Goal: Task Accomplishment & Management: Manage account settings

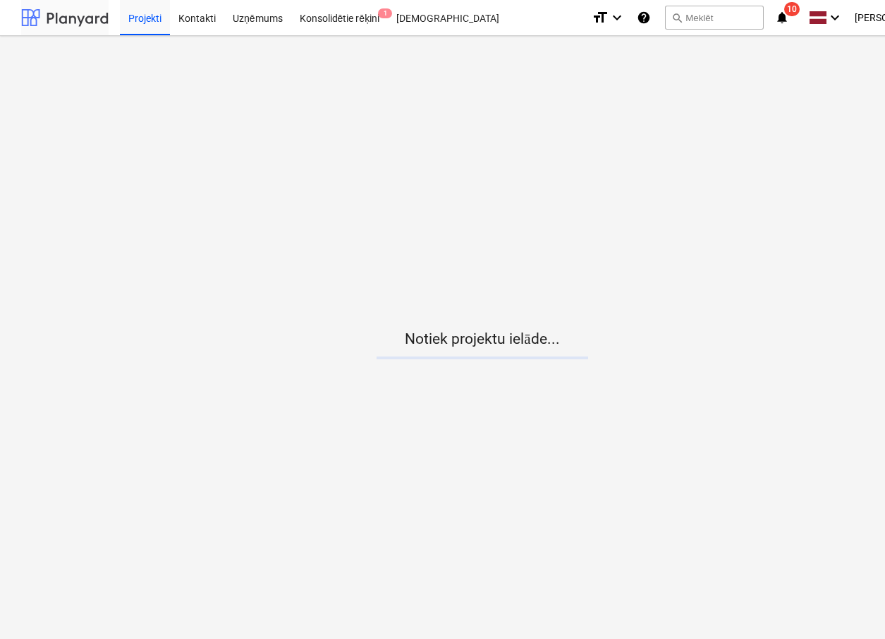
click at [59, 19] on div at bounding box center [64, 17] width 87 height 35
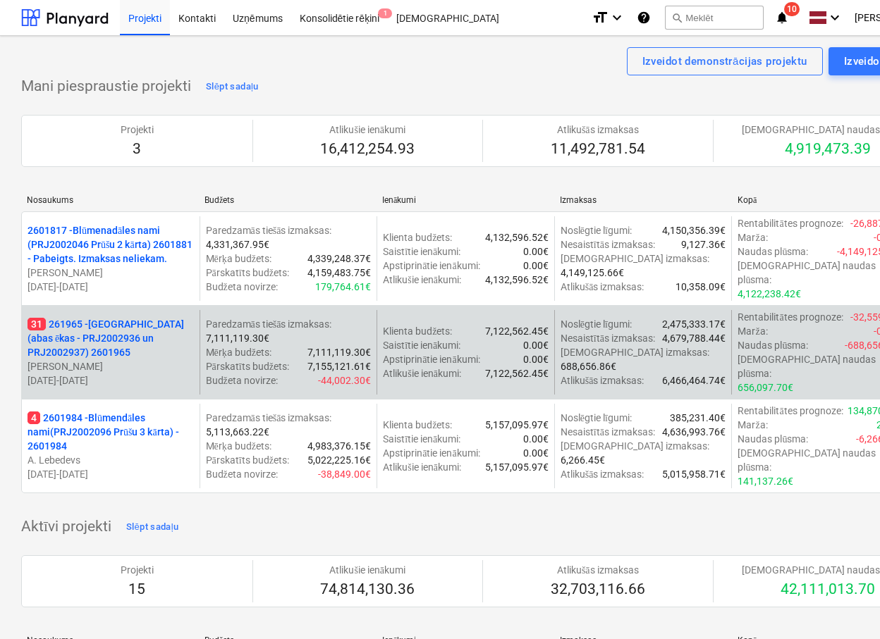
click at [93, 338] on p "31 261965 - [GEOGRAPHIC_DATA] (abas ēkas - PRJ2002936 un PRJ2002937) 2601965" at bounding box center [110, 338] width 166 height 42
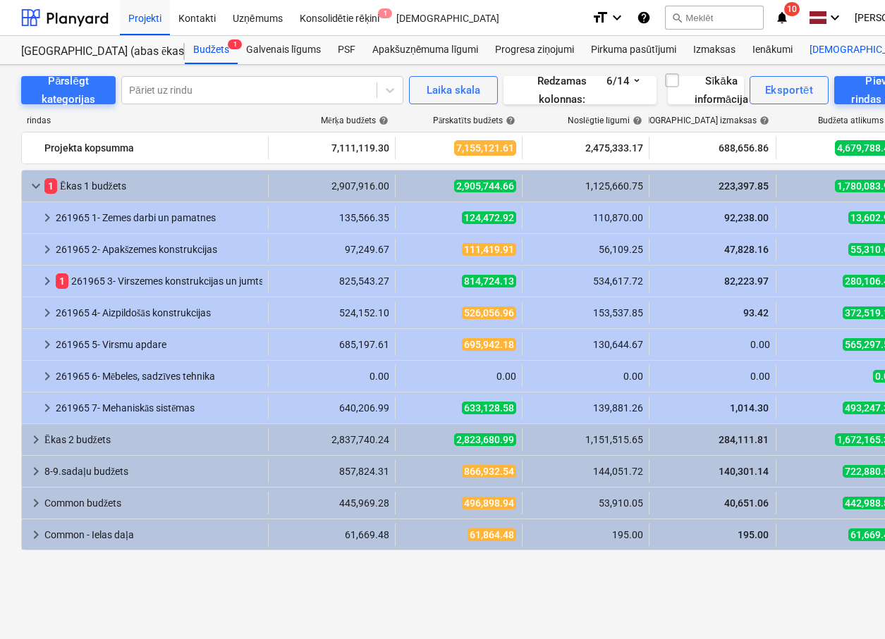
click at [877, 104] on span "9+" at bounding box center [884, 102] width 14 height 10
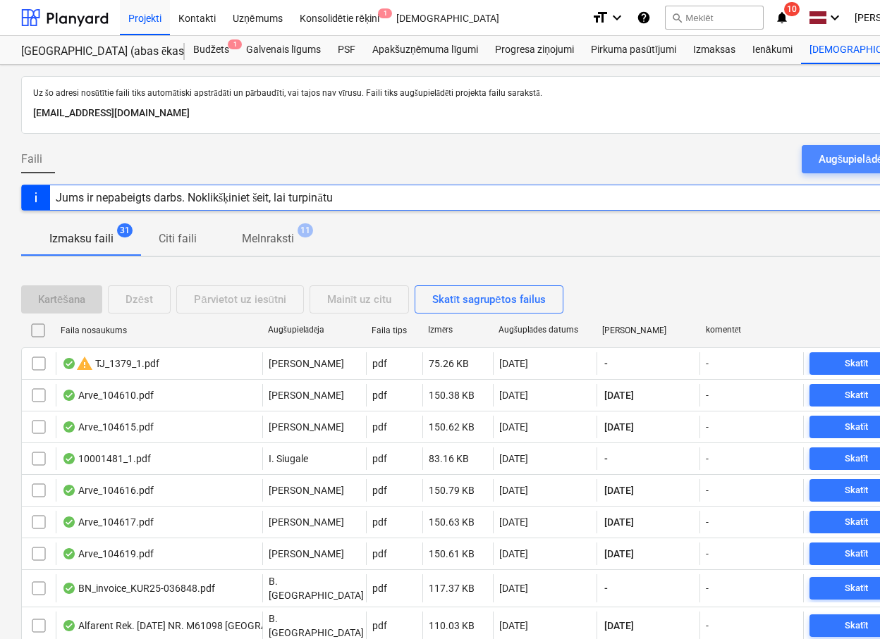
click at [835, 163] on div "Augšupielādējiet failus" at bounding box center [872, 159] width 108 height 18
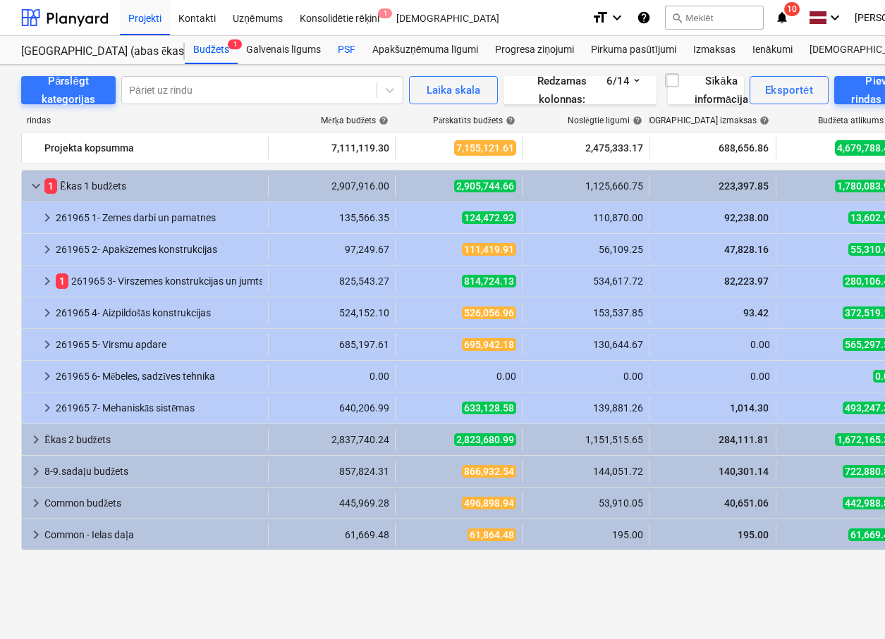
click at [339, 54] on div "PSF" at bounding box center [346, 50] width 35 height 28
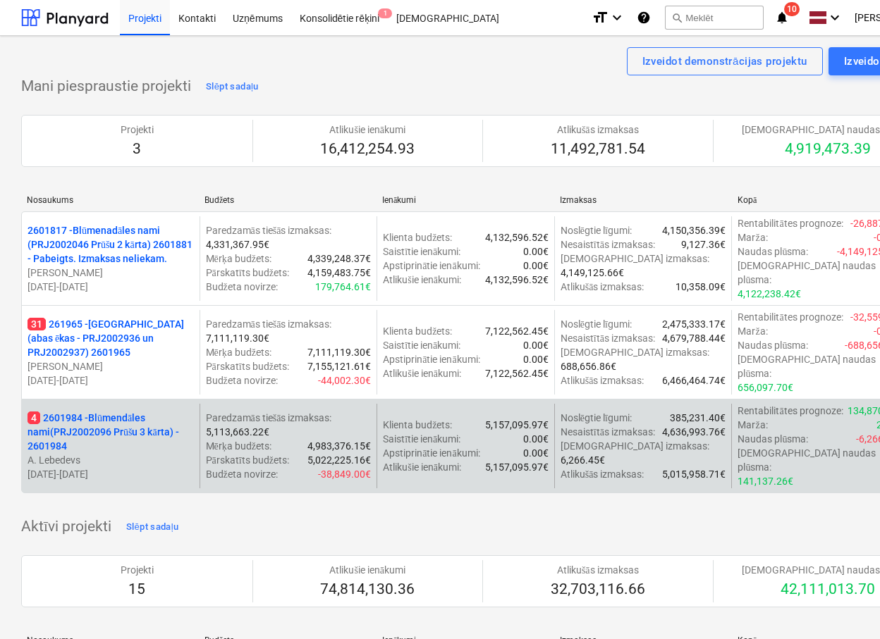
click at [107, 411] on p "4 2601984 - Blūmendāles nami(PRJ2002096 Prūšu 3 kārta) - 2601984" at bounding box center [110, 432] width 166 height 42
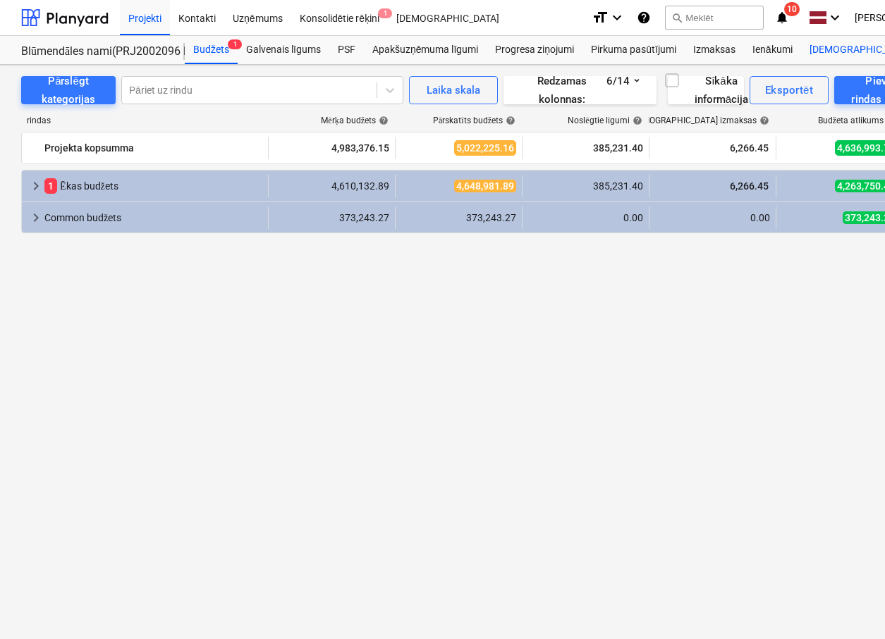
click at [861, 109] on div "Faili 4" at bounding box center [895, 107] width 68 height 12
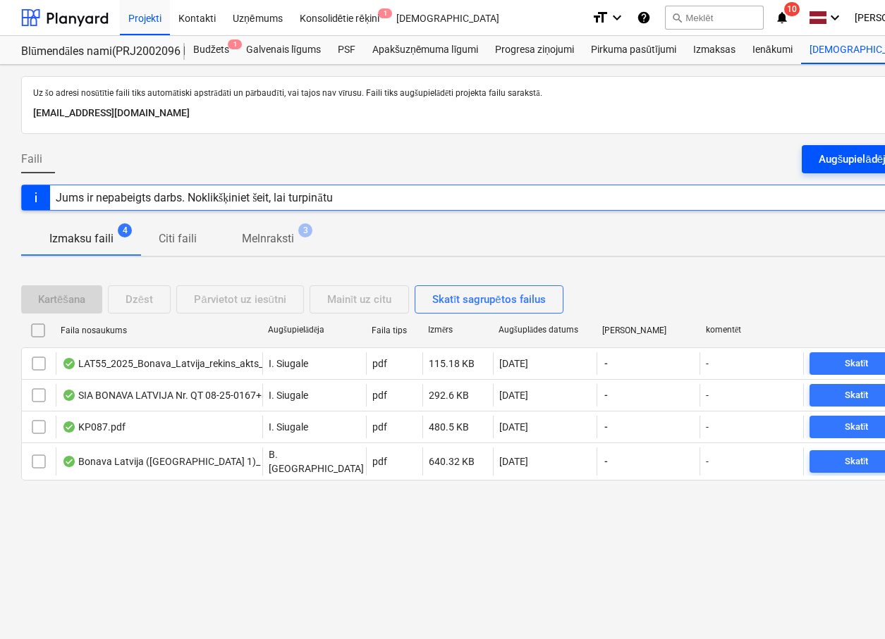
click at [827, 157] on div "Augšupielādējiet failus" at bounding box center [872, 159] width 108 height 18
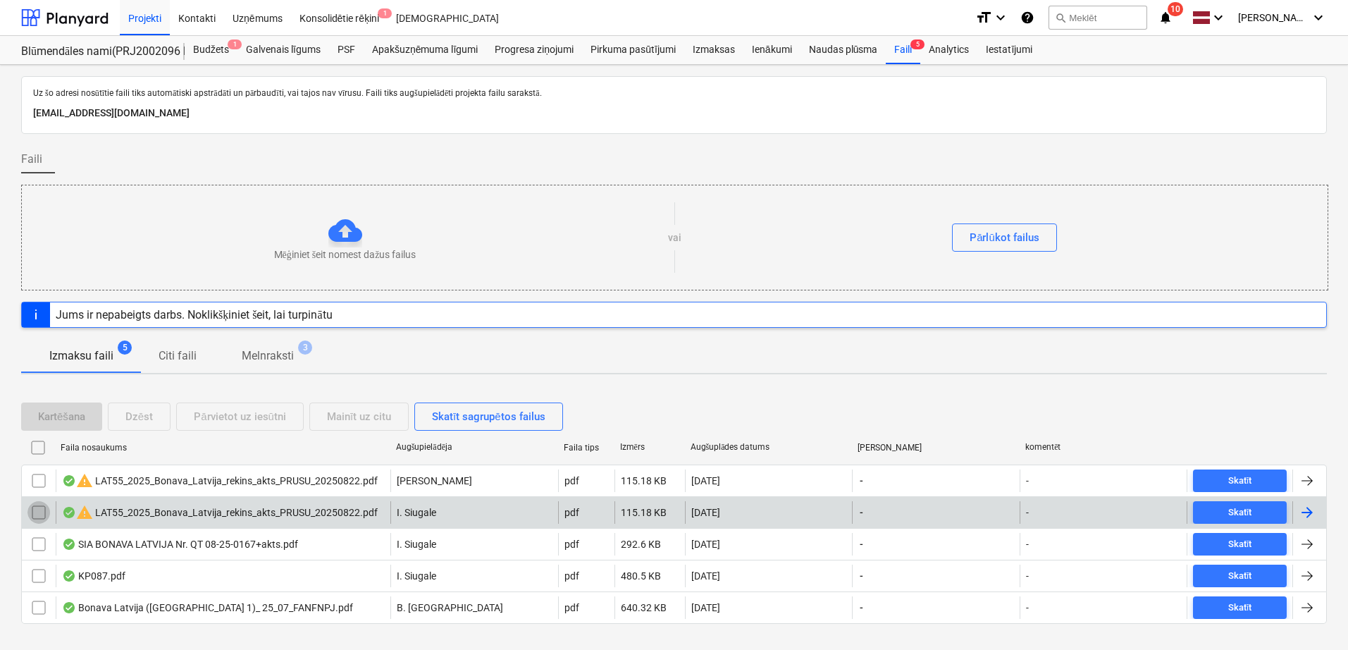
click at [37, 515] on input "checkbox" at bounding box center [38, 512] width 23 height 23
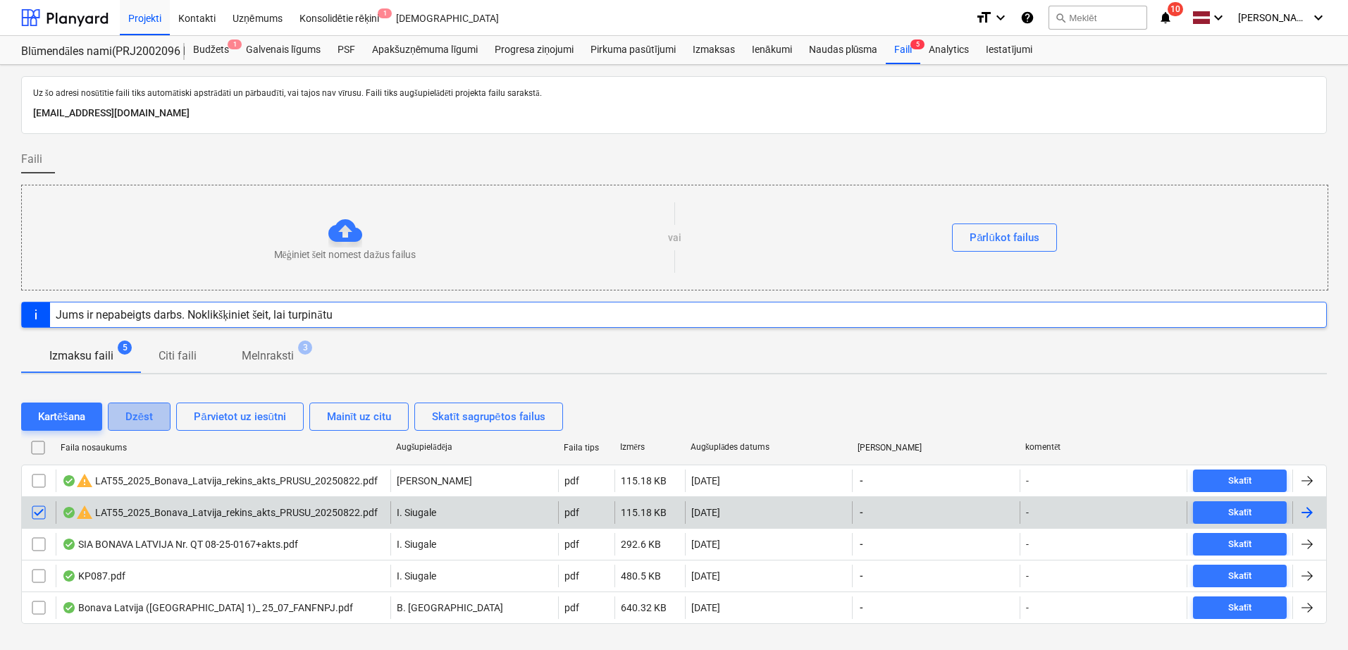
click at [140, 416] on div "Dzēst" at bounding box center [138, 416] width 27 height 18
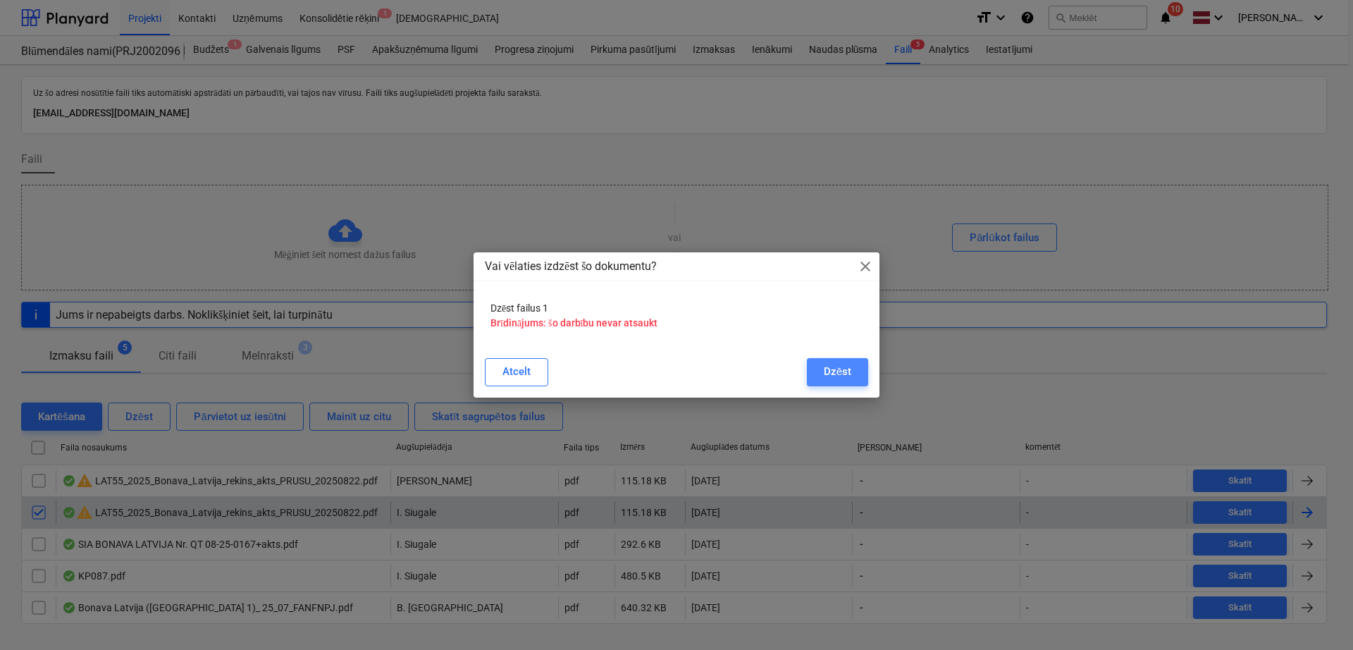
click at [846, 376] on div "Dzēst" at bounding box center [837, 371] width 27 height 18
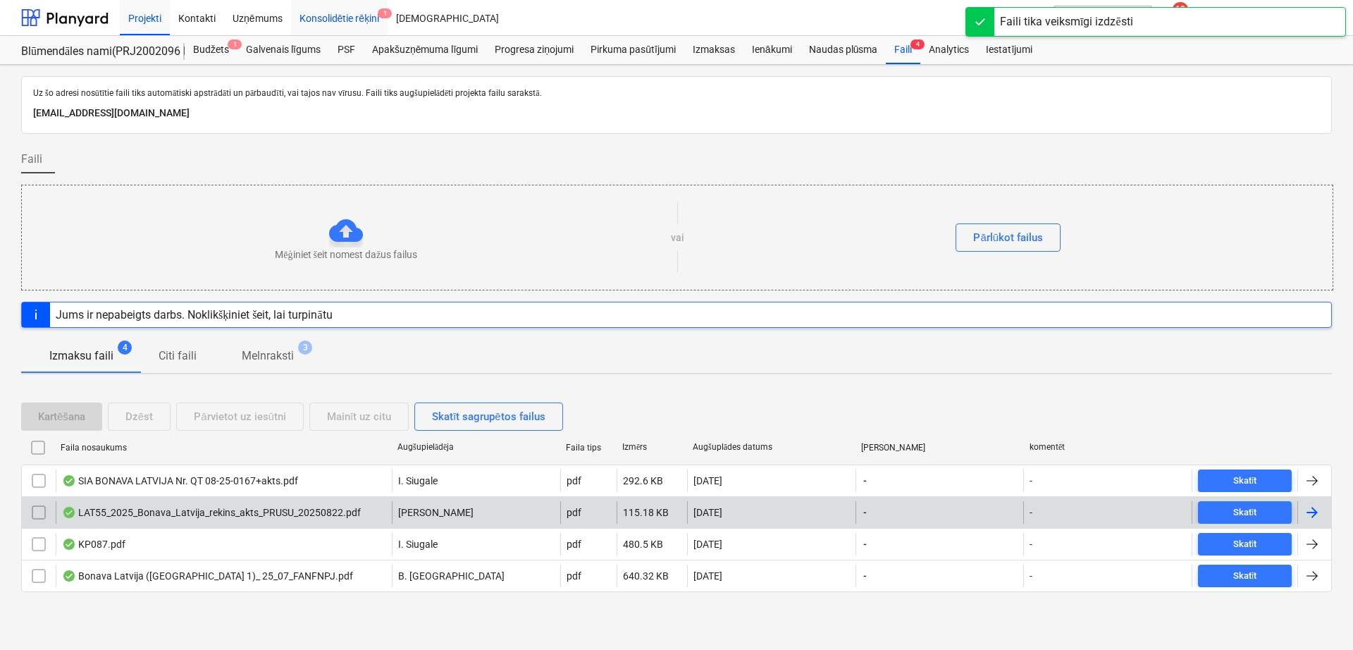
click at [348, 23] on div "Konsolidētie rēķini 1" at bounding box center [339, 17] width 97 height 36
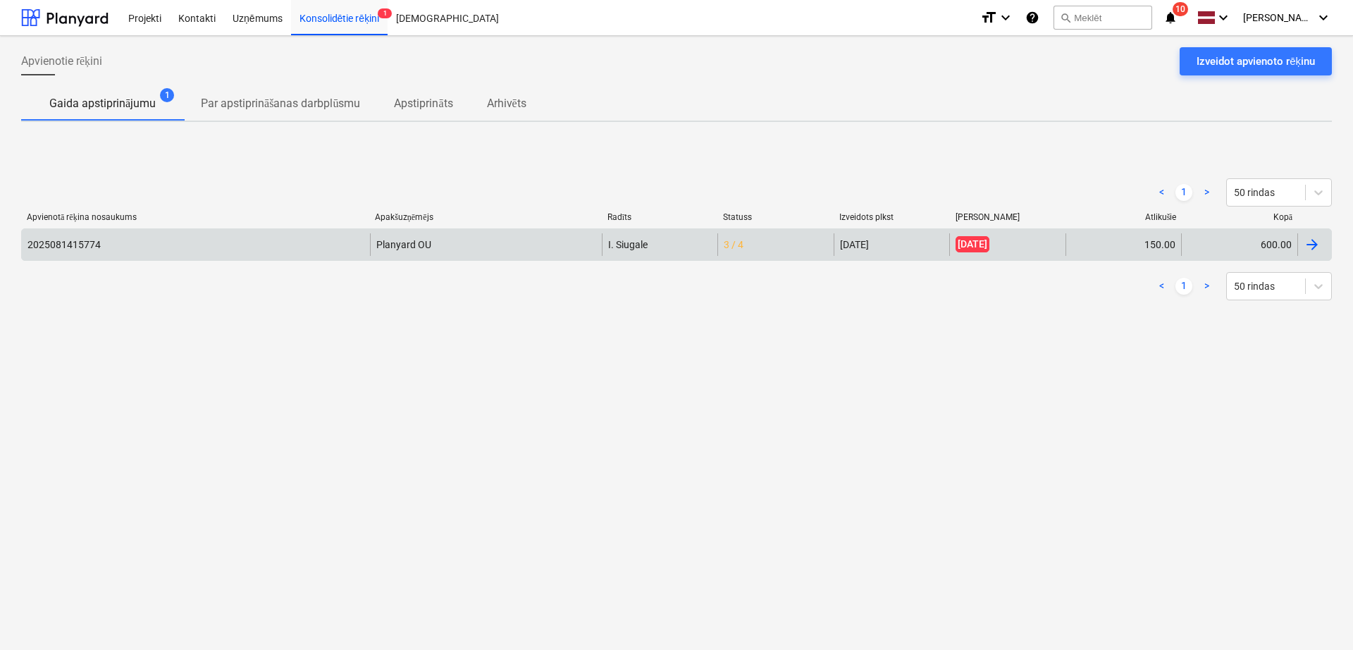
click at [410, 257] on div "2025081415774 Planyard OU [PERSON_NAME] 3 / 4 [DATE] [DATE] 150.00 600.00" at bounding box center [676, 244] width 1311 height 32
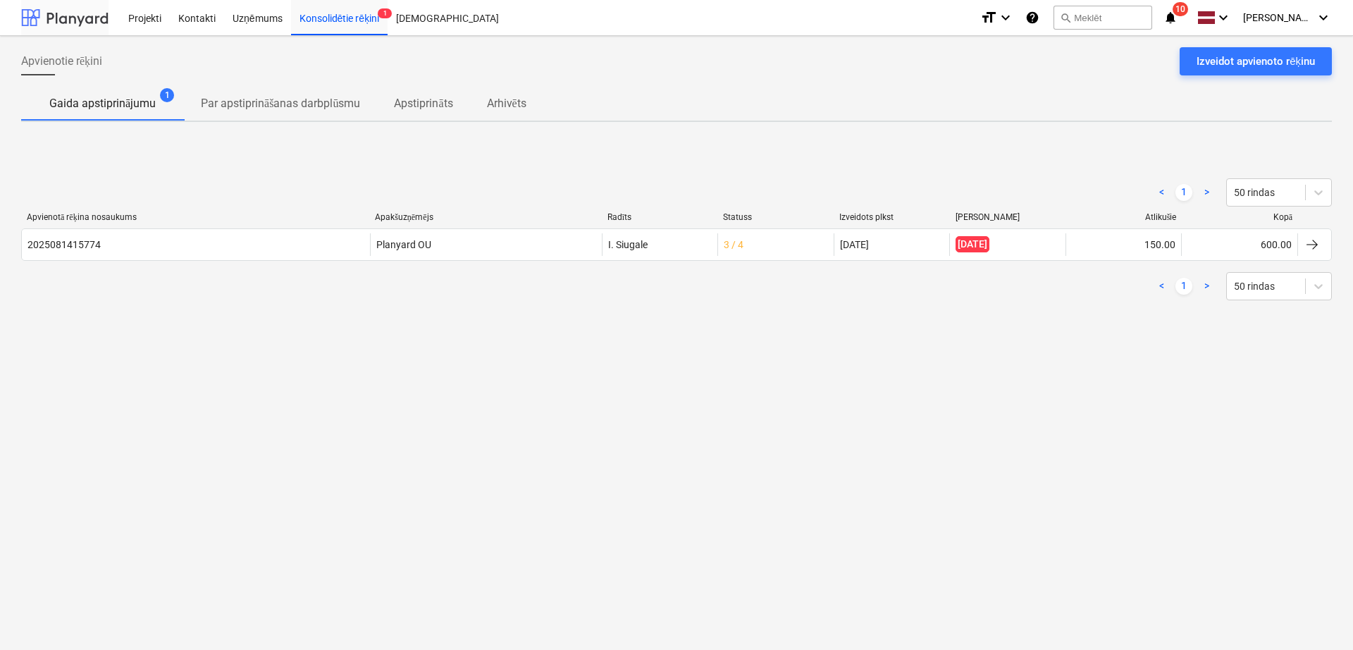
click at [85, 9] on div at bounding box center [64, 17] width 87 height 35
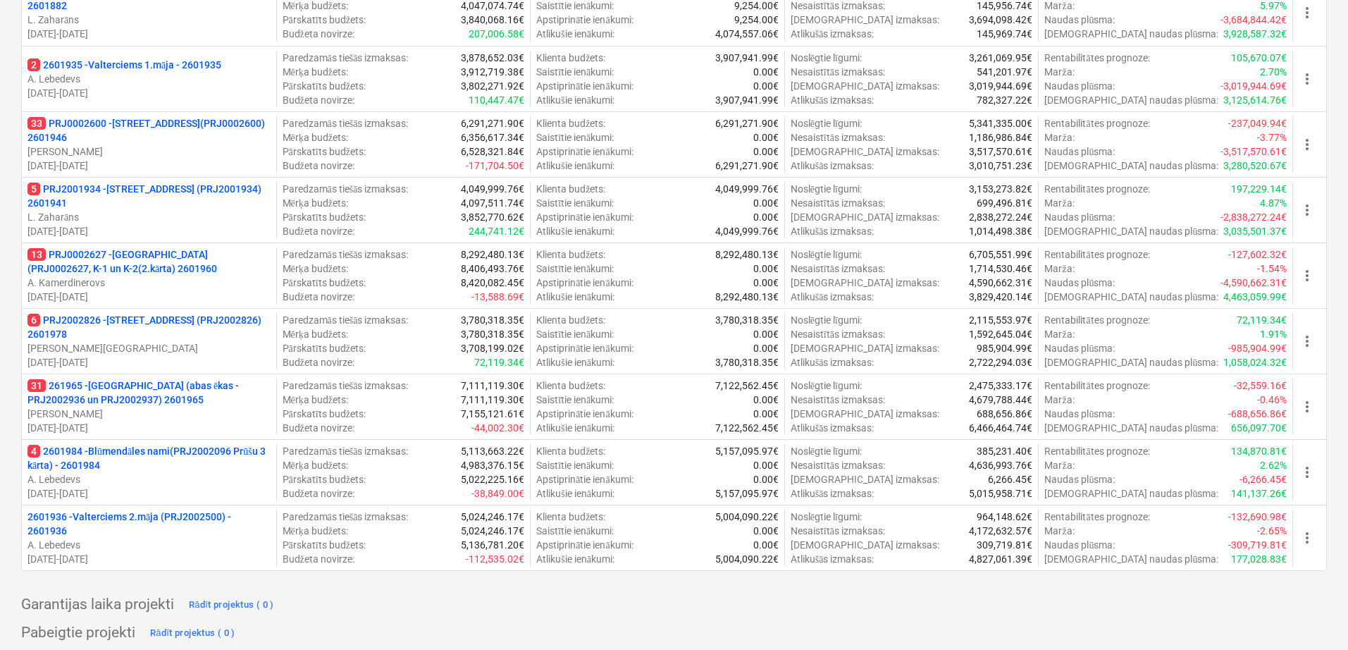
scroll to position [959, 0]
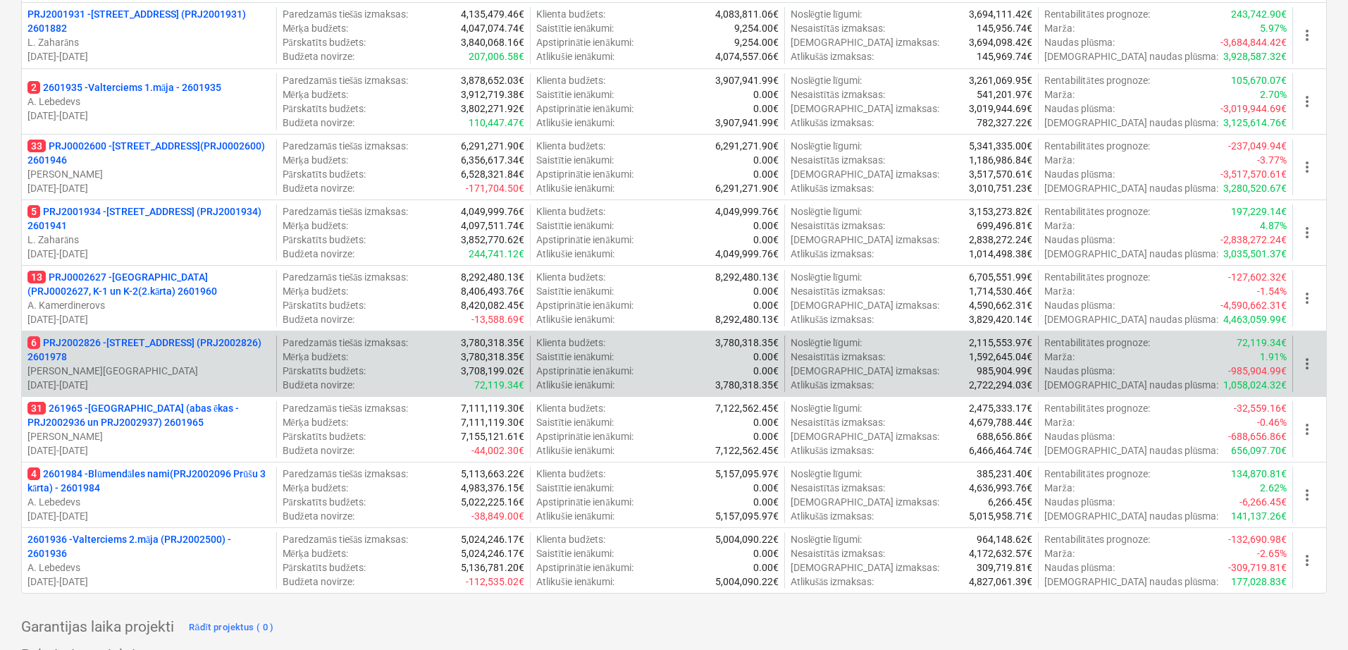
click at [183, 340] on p "6 PRJ2002826 - [STREET_ADDRESS] (PRJ2002826) 2601978" at bounding box center [148, 349] width 243 height 28
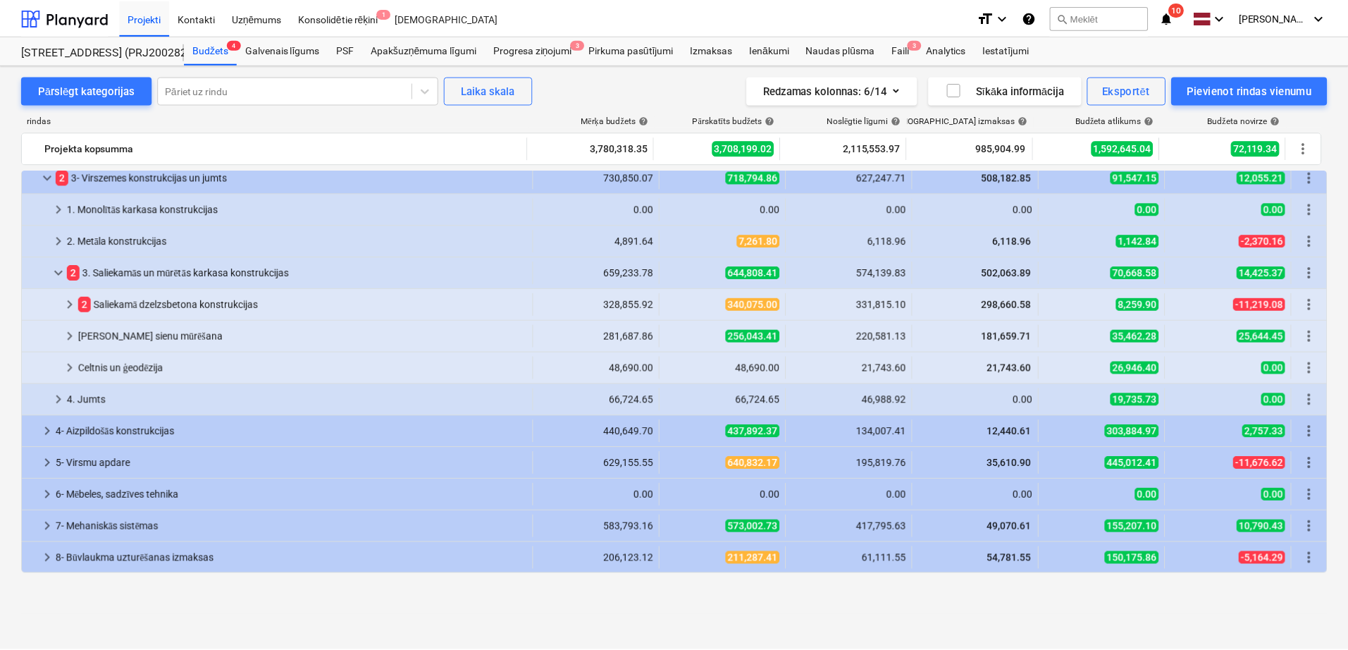
scroll to position [45, 0]
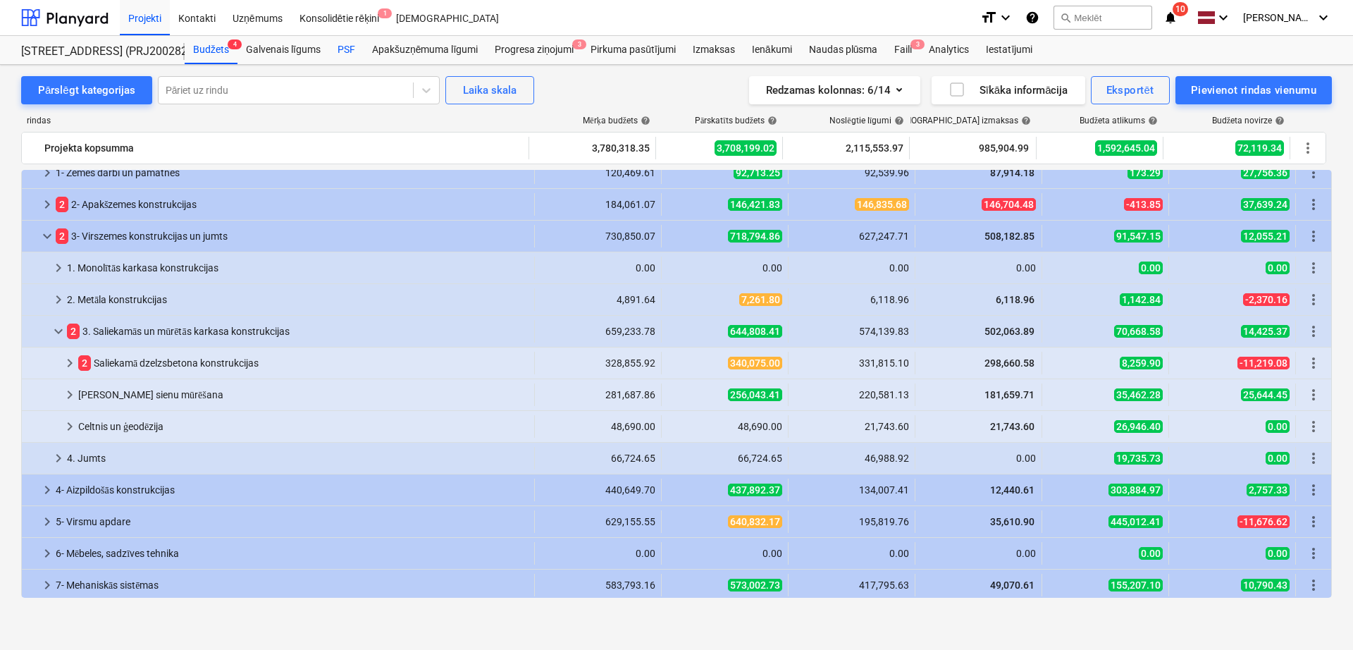
click at [345, 49] on div "PSF" at bounding box center [346, 50] width 35 height 28
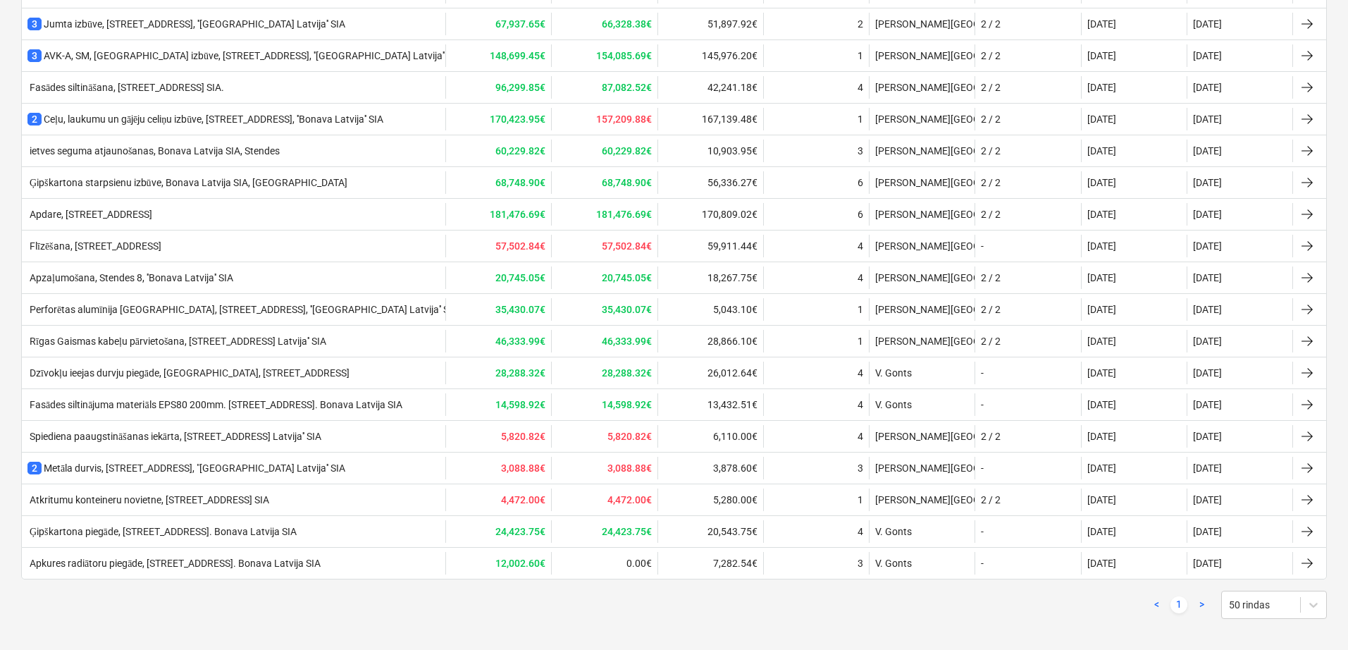
scroll to position [1186, 0]
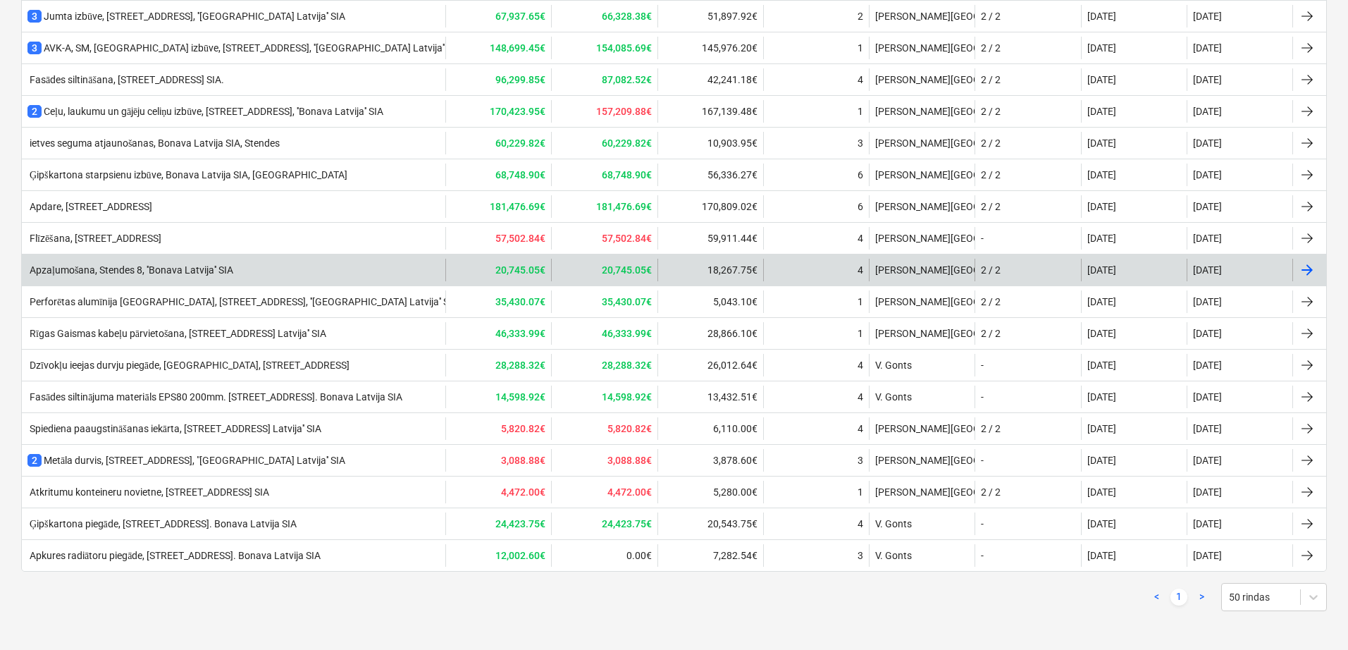
click at [1006, 266] on div "2 / 2" at bounding box center [1028, 270] width 106 height 23
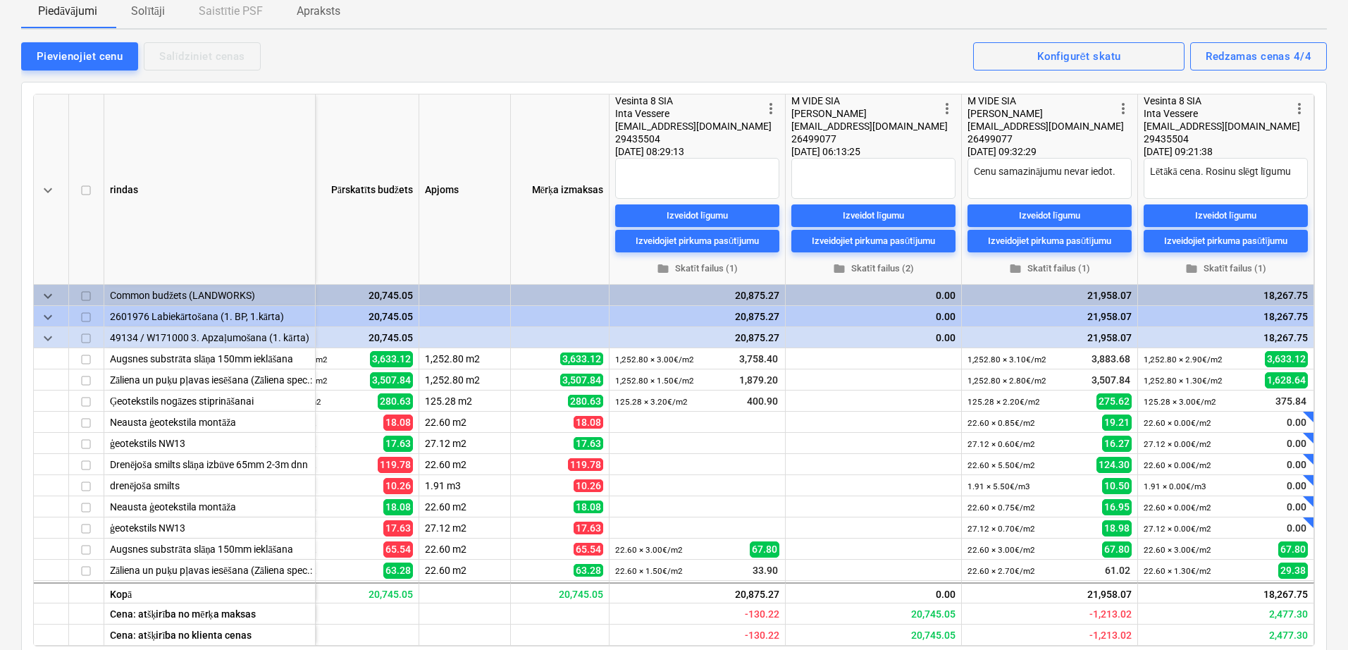
scroll to position [184, 0]
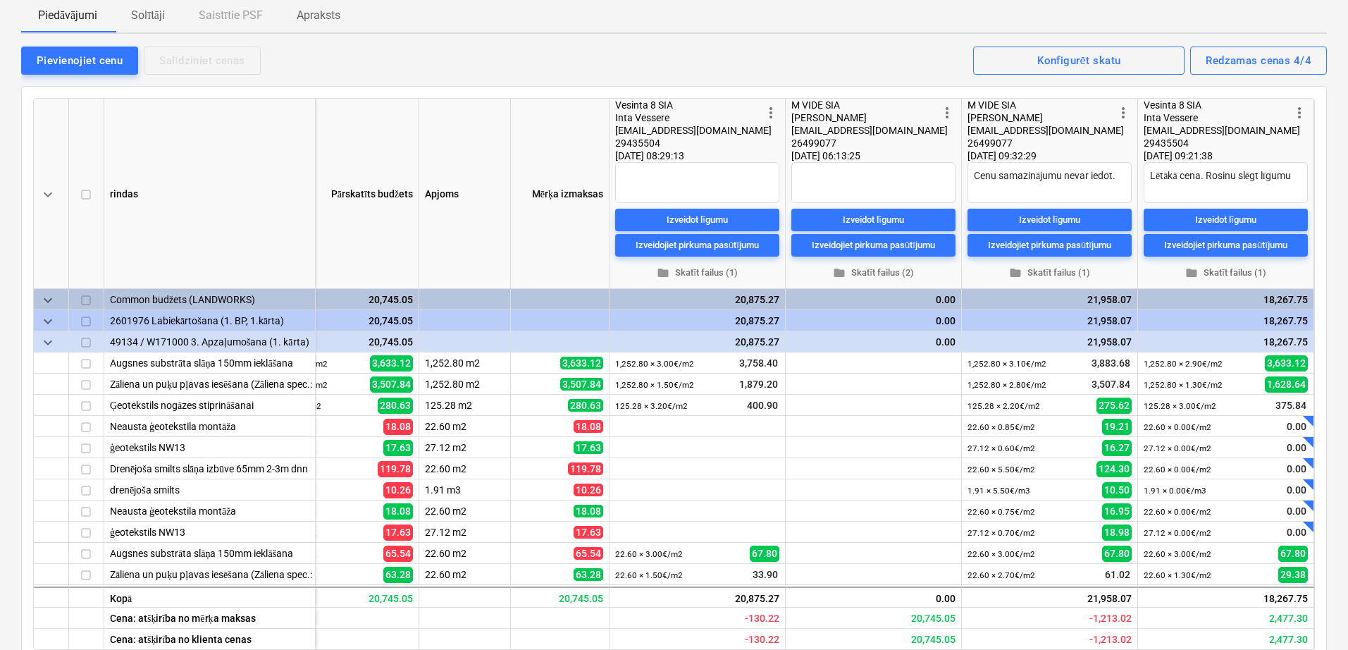
type textarea "x"
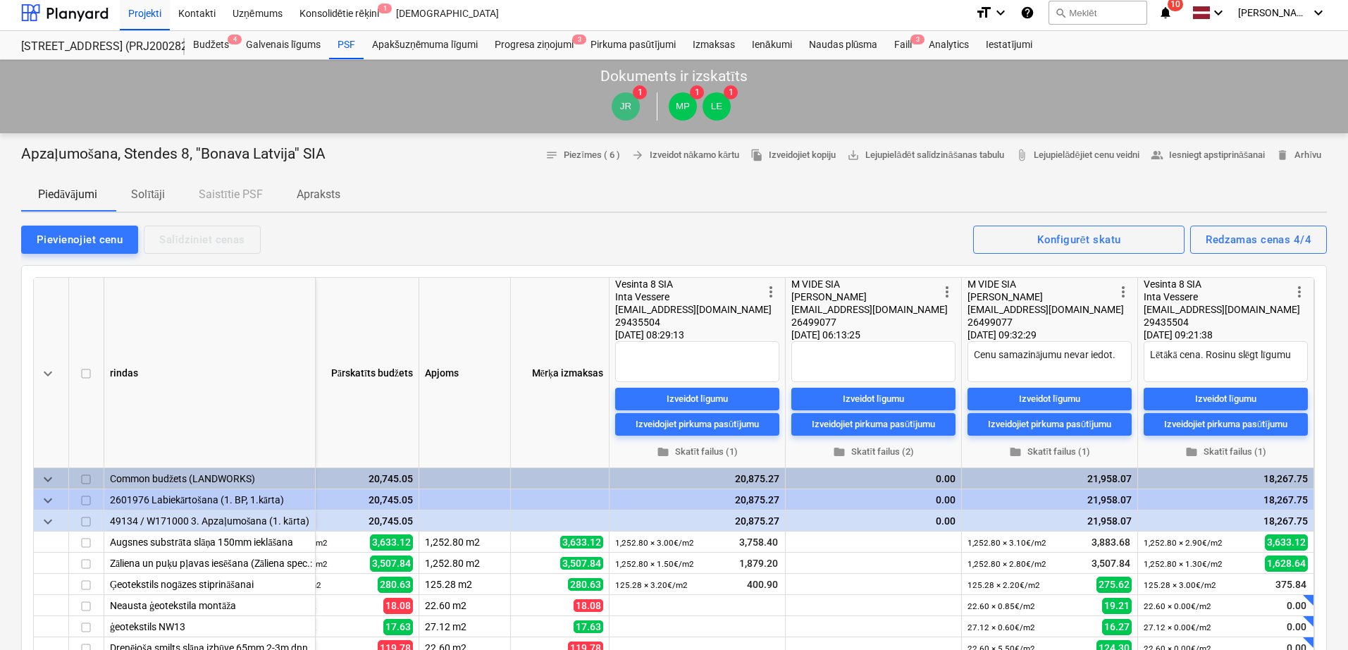
scroll to position [0, 0]
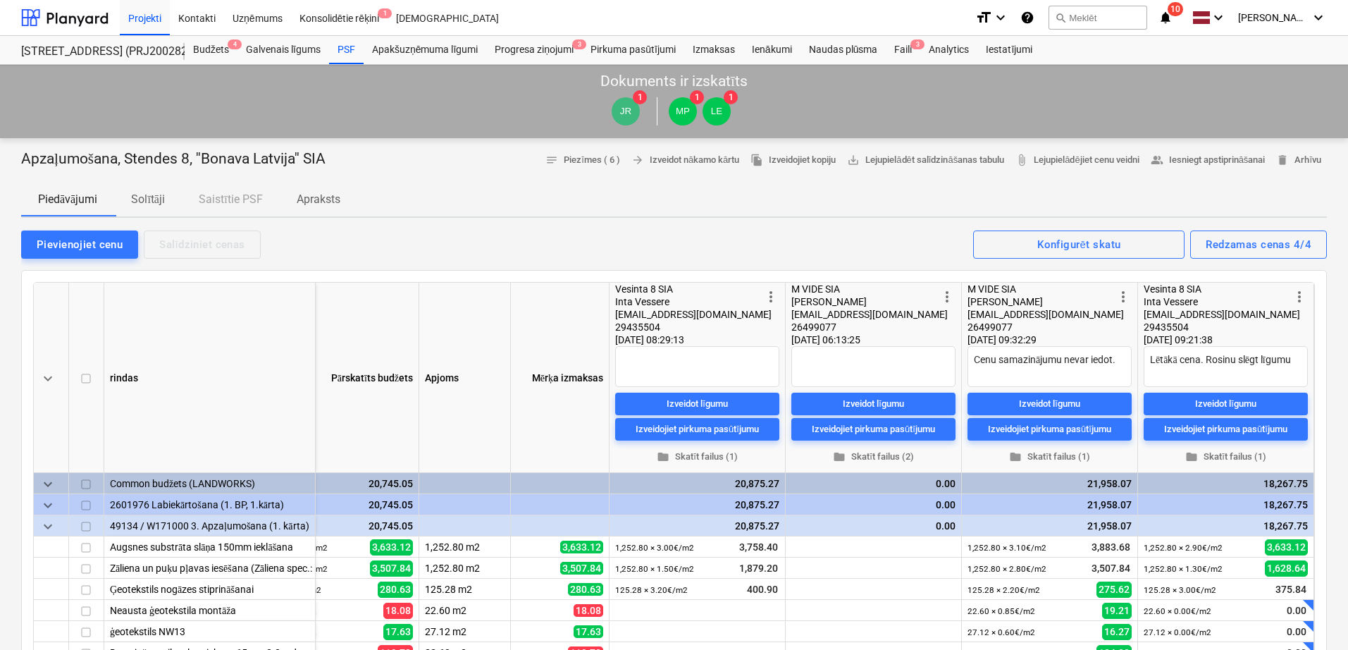
click at [1167, 13] on icon "notifications" at bounding box center [1166, 17] width 14 height 17
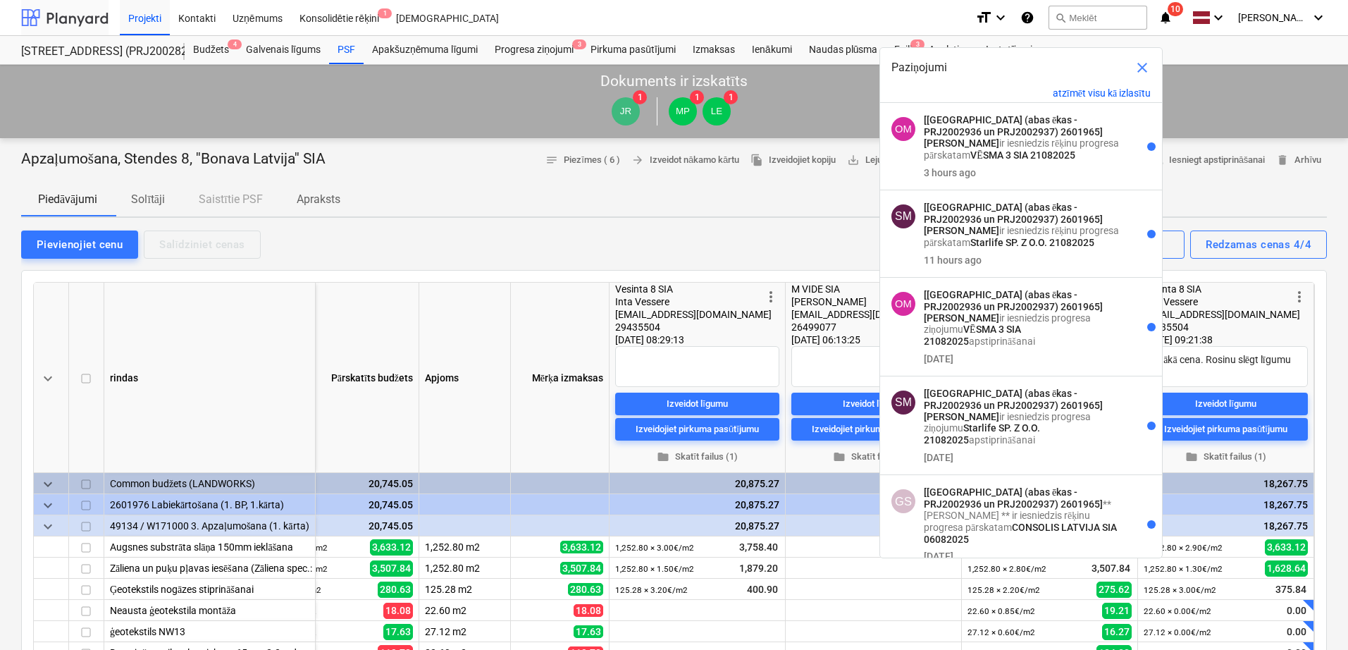
click at [74, 16] on div at bounding box center [64, 17] width 87 height 35
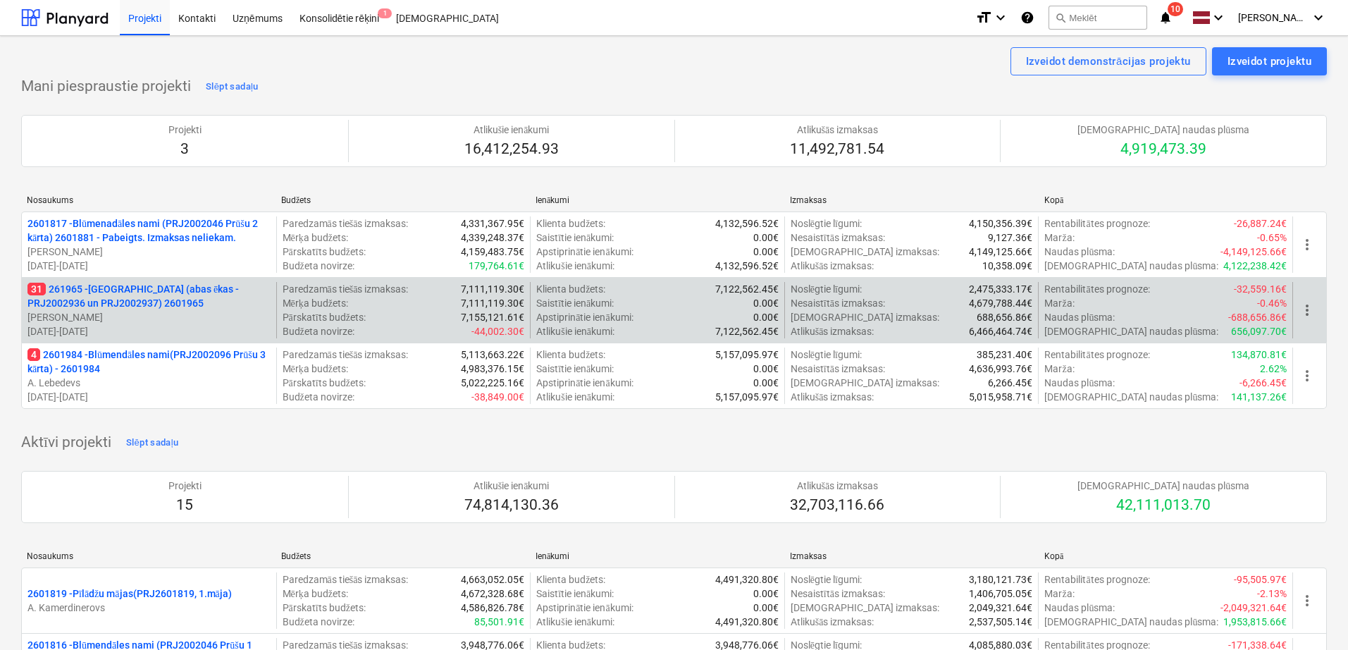
click at [225, 293] on p "31 261965 - [GEOGRAPHIC_DATA] (abas ēkas - PRJ2002936 un PRJ2002937) 2601965" at bounding box center [148, 296] width 243 height 28
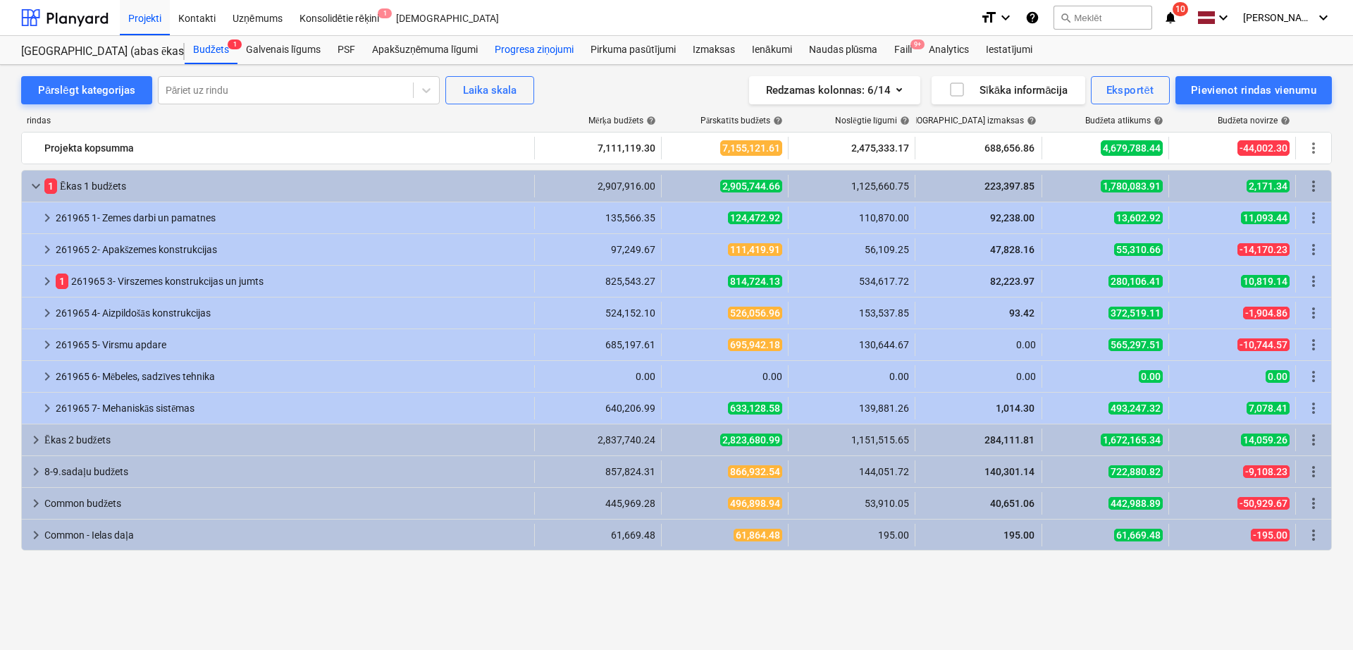
click at [532, 48] on div "Progresa ziņojumi" at bounding box center [534, 50] width 96 height 28
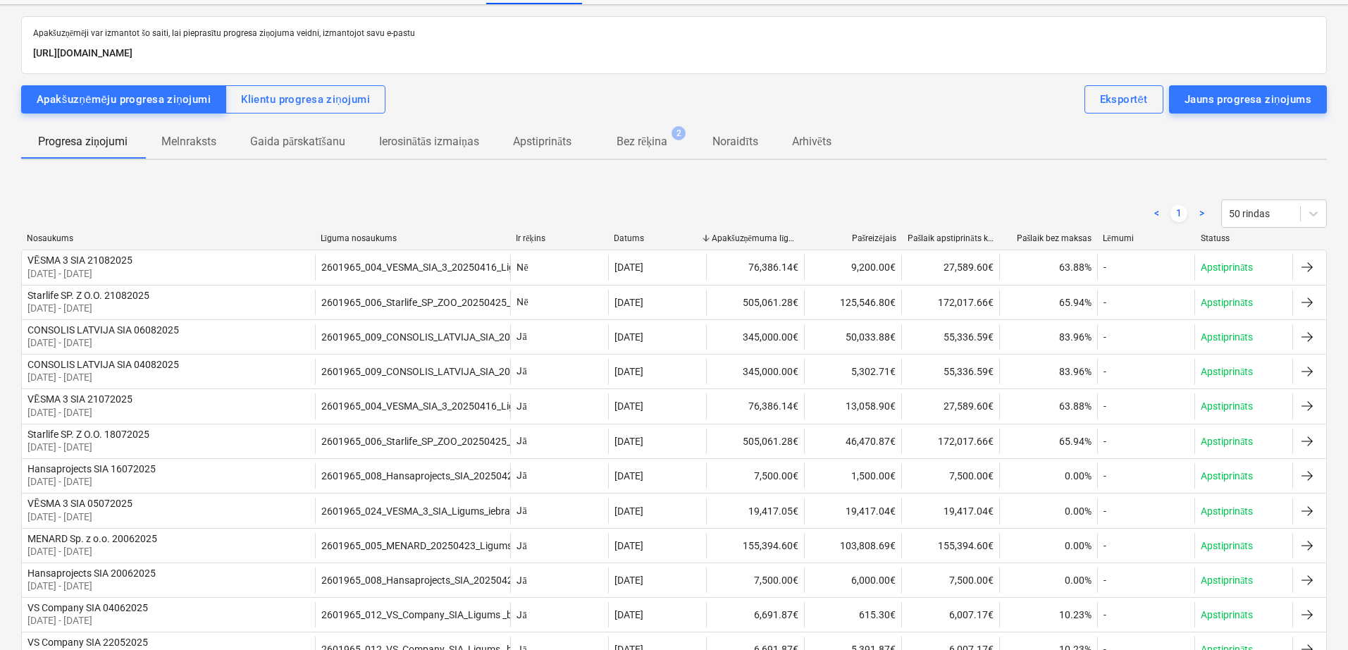
scroll to position [41, 0]
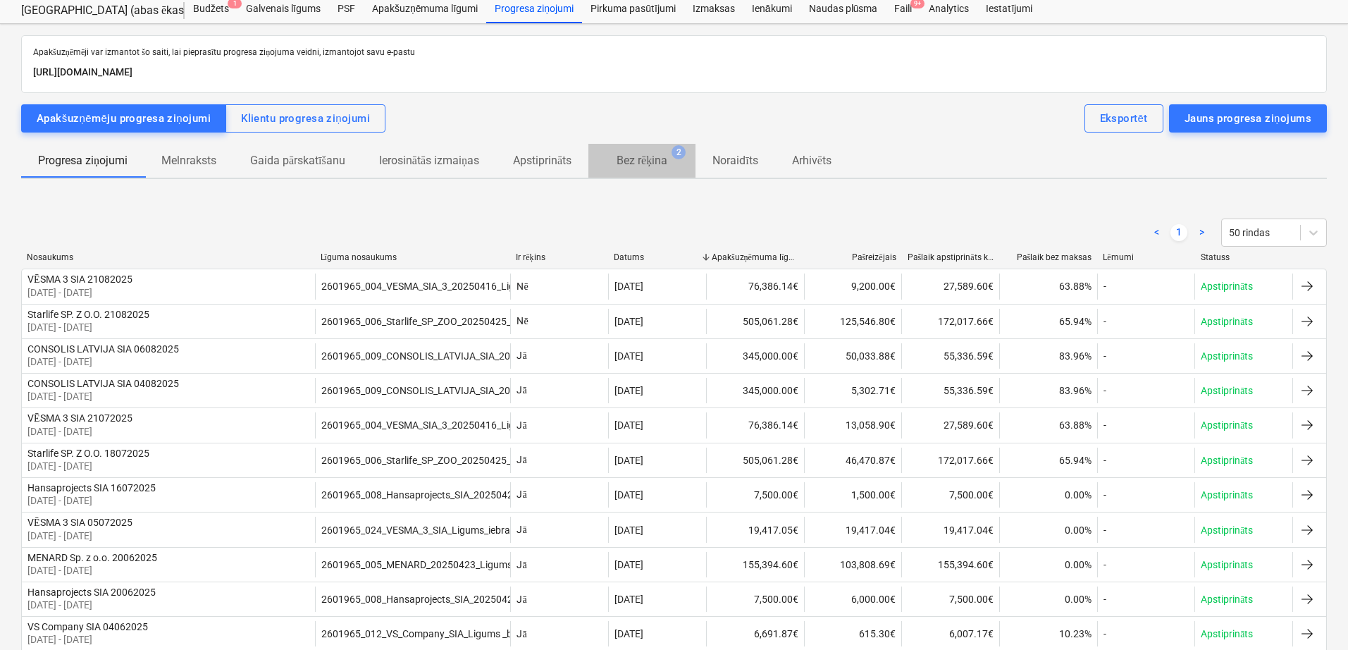
click at [648, 160] on p "Bez rēķina" at bounding box center [642, 160] width 51 height 17
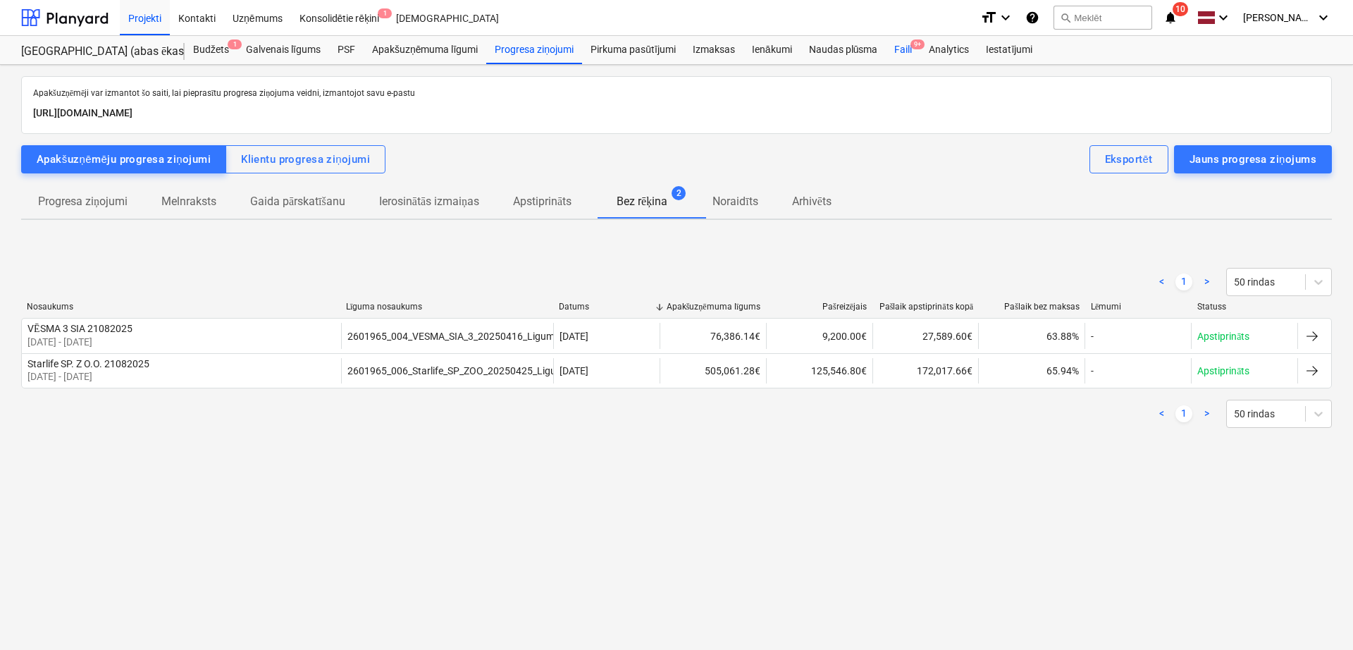
click at [903, 49] on div "Faili 9+" at bounding box center [903, 50] width 35 height 28
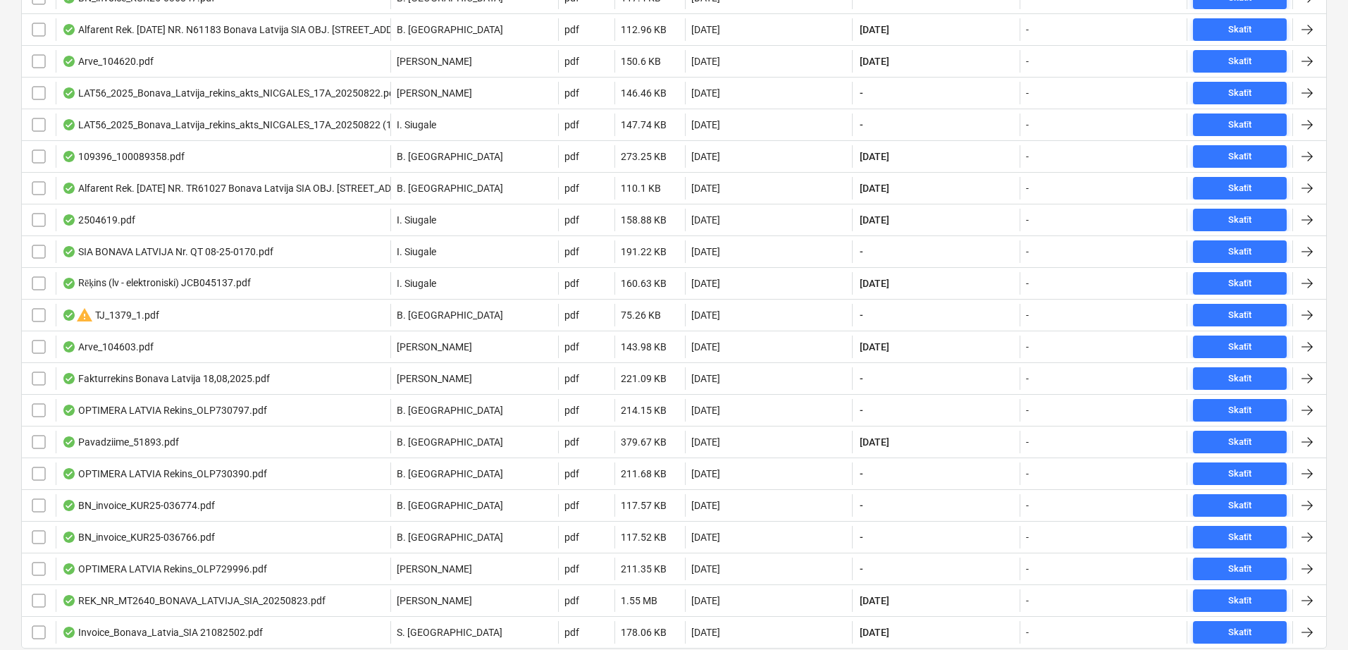
scroll to position [732, 0]
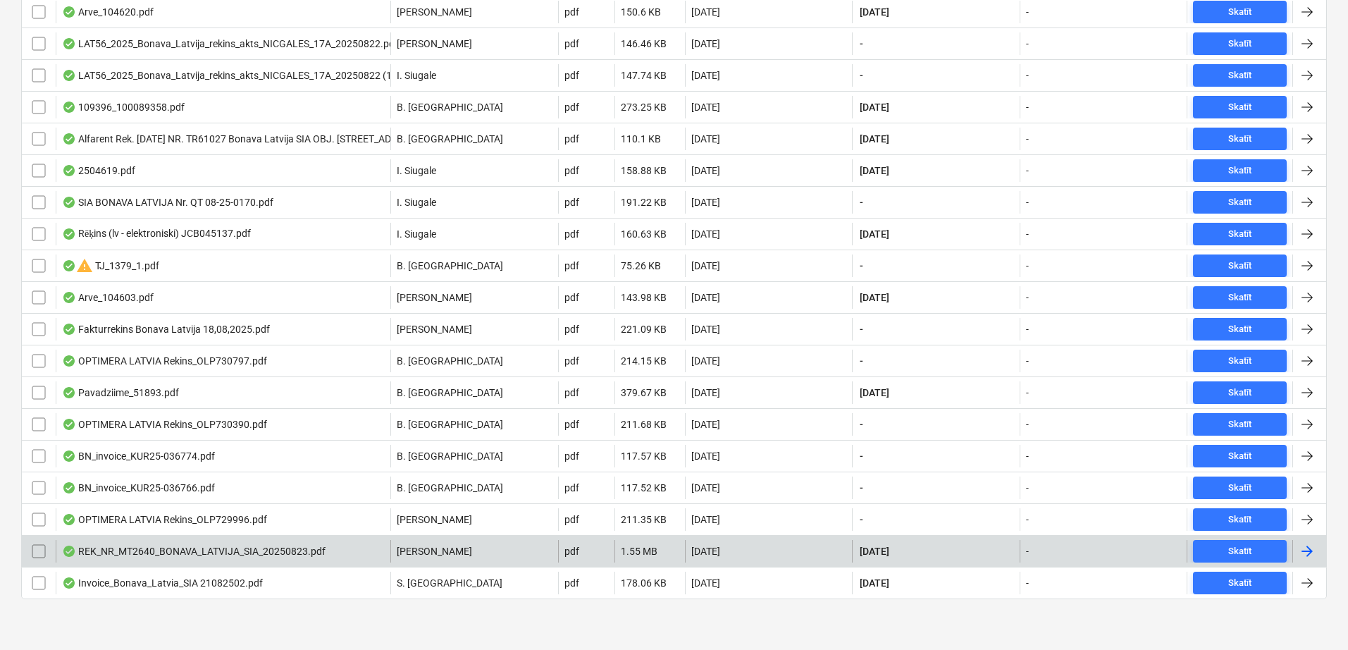
click at [1308, 550] on div at bounding box center [1307, 551] width 17 height 17
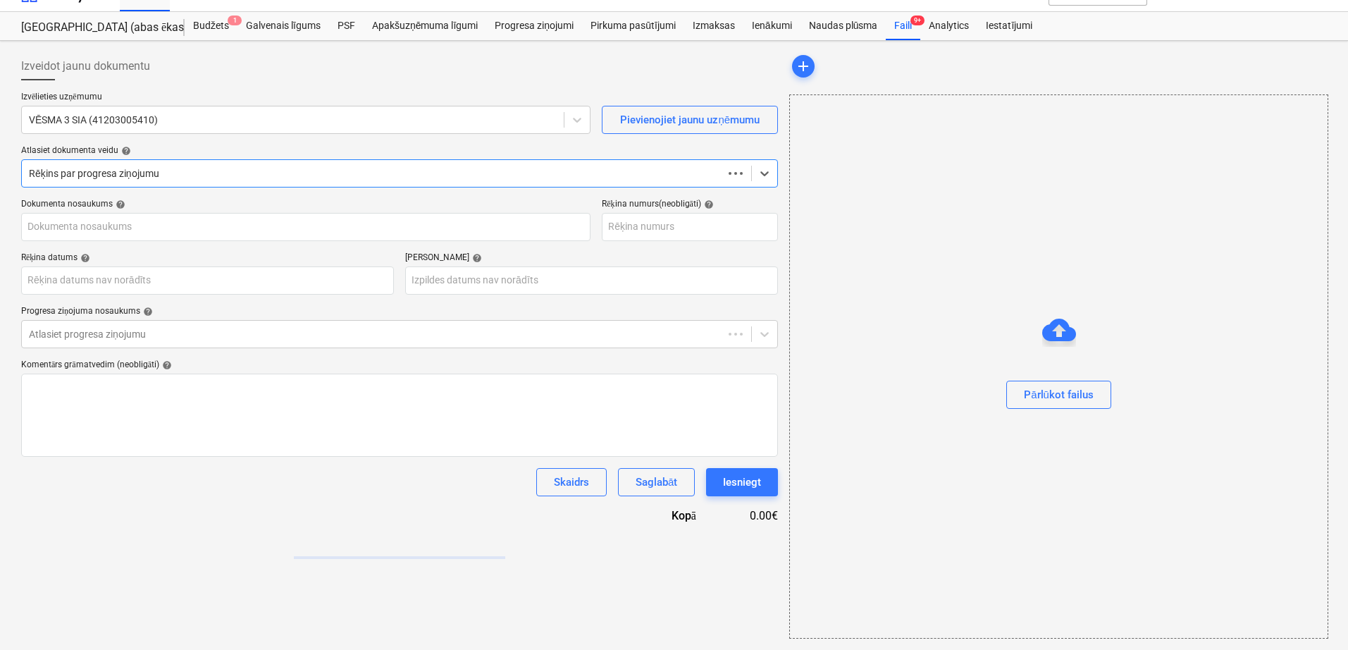
scroll to position [24, 0]
type input "MT2640"
type input "[DATE]"
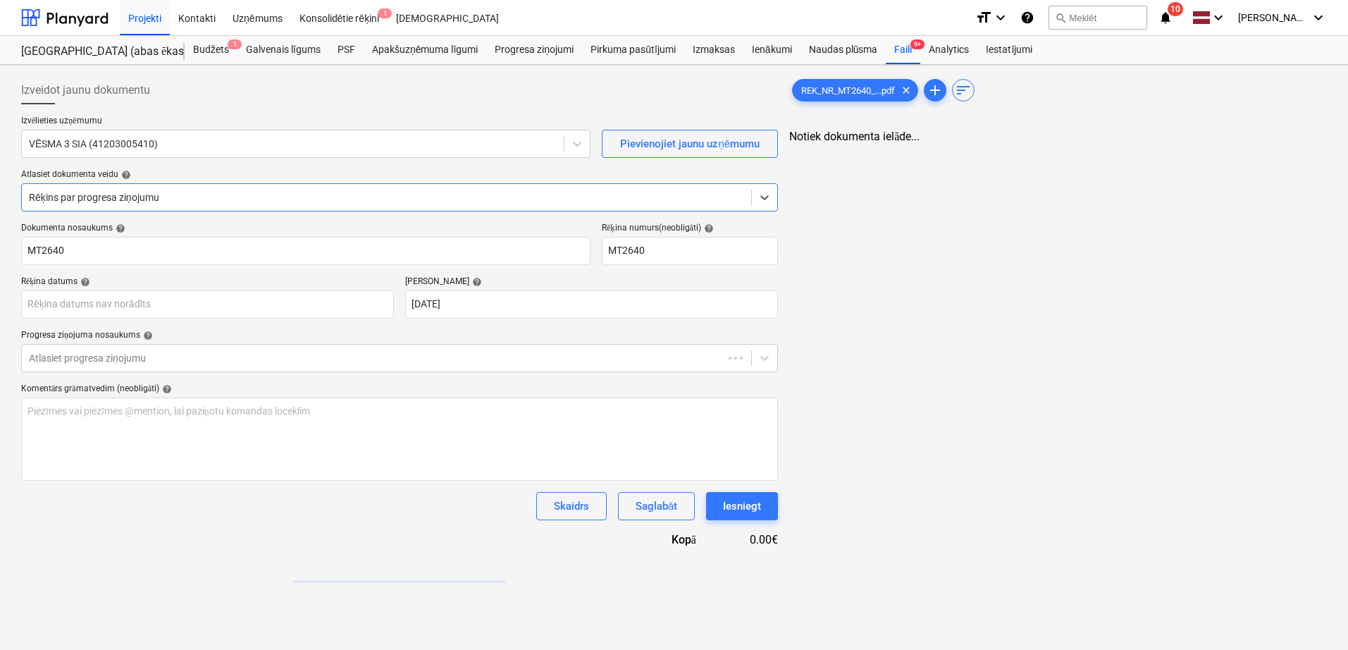
scroll to position [0, 0]
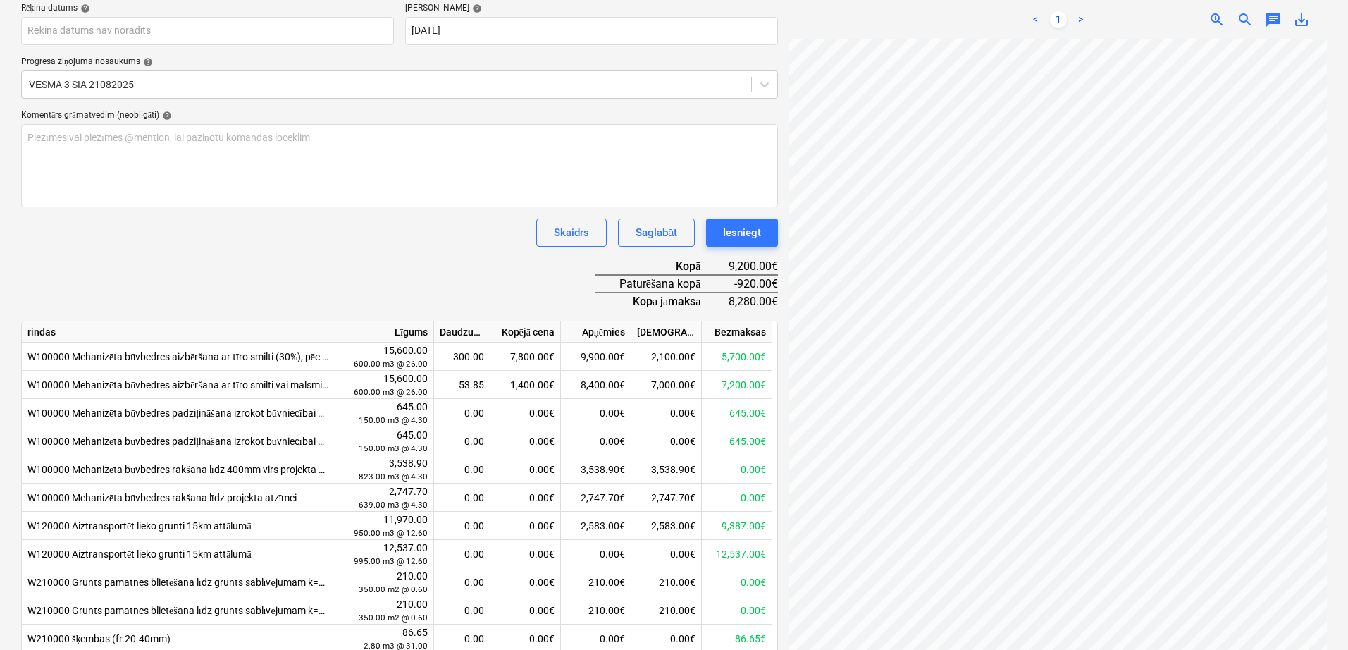
scroll to position [84, 99]
click at [269, 37] on body "Projekti Kontakti Uzņēmums Konsolidētie rēķini 1 Iesūtne format_size keyboard_a…" at bounding box center [674, 52] width 1348 height 650
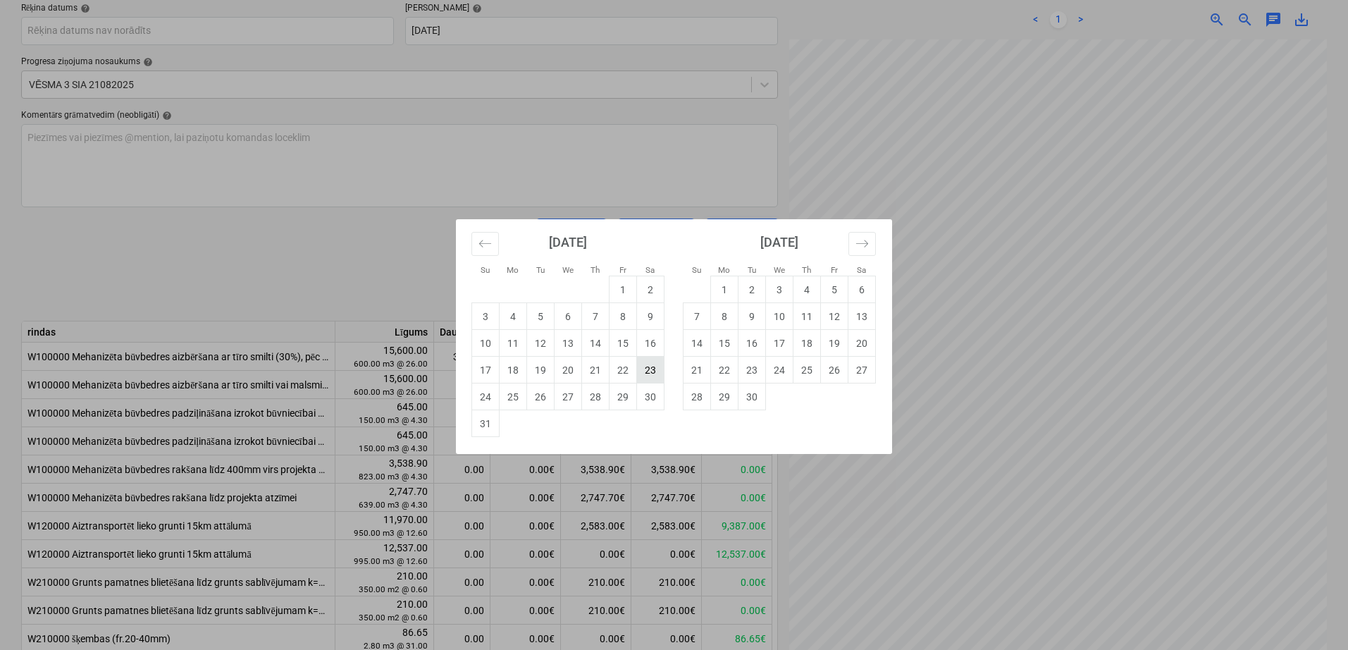
click at [644, 373] on td "23" at bounding box center [650, 370] width 27 height 27
type input "[DATE]"
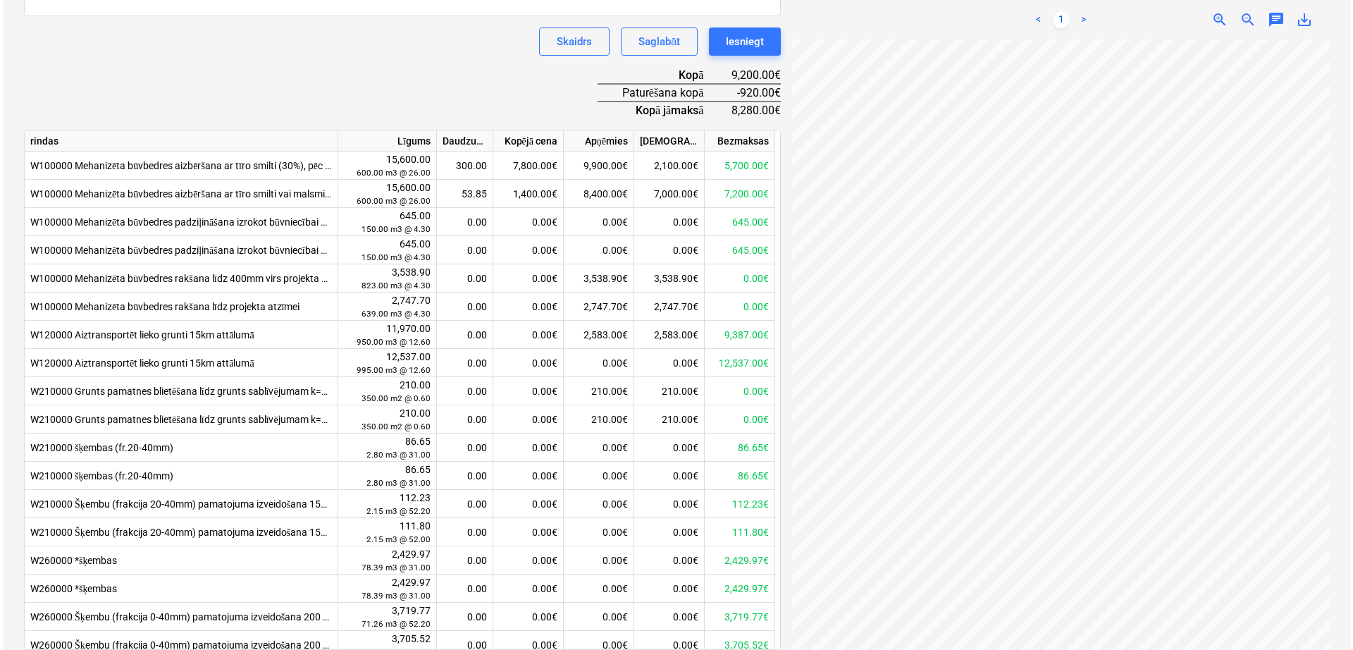
scroll to position [515, 0]
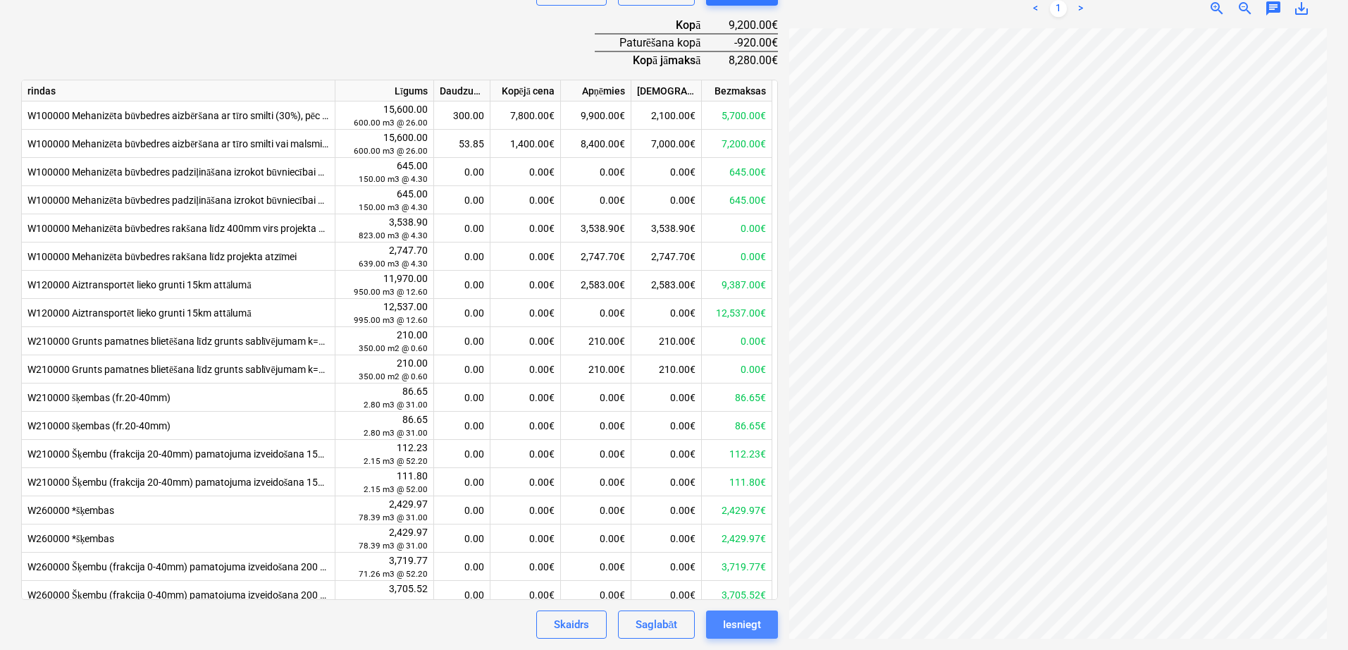
click at [758, 636] on button "Iesniegt" at bounding box center [742, 624] width 72 height 28
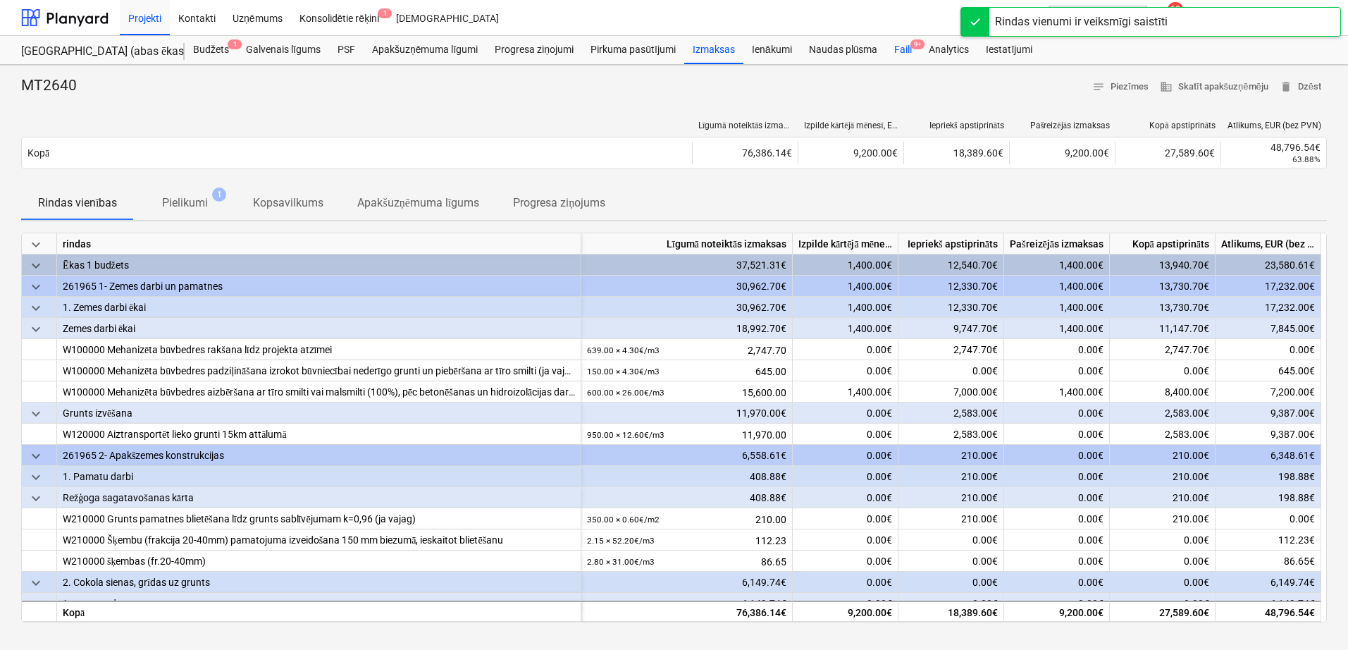
click at [905, 44] on div "Faili 9+" at bounding box center [903, 50] width 35 height 28
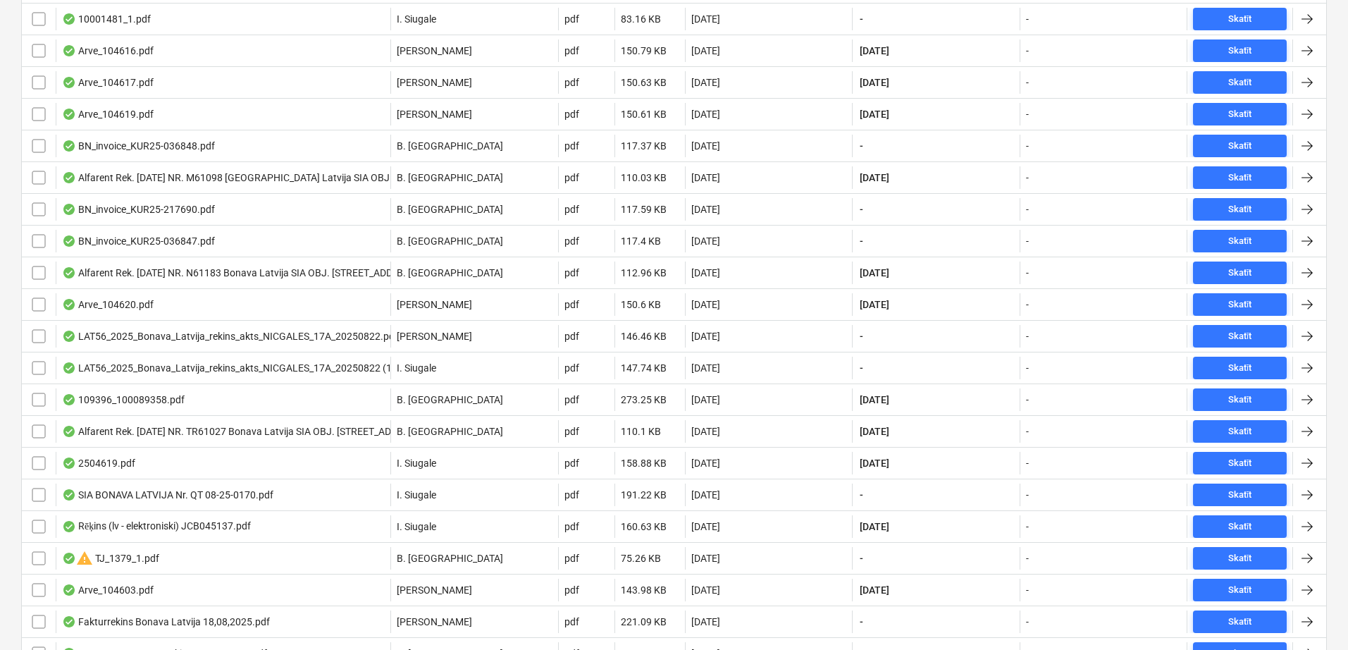
scroll to position [701, 0]
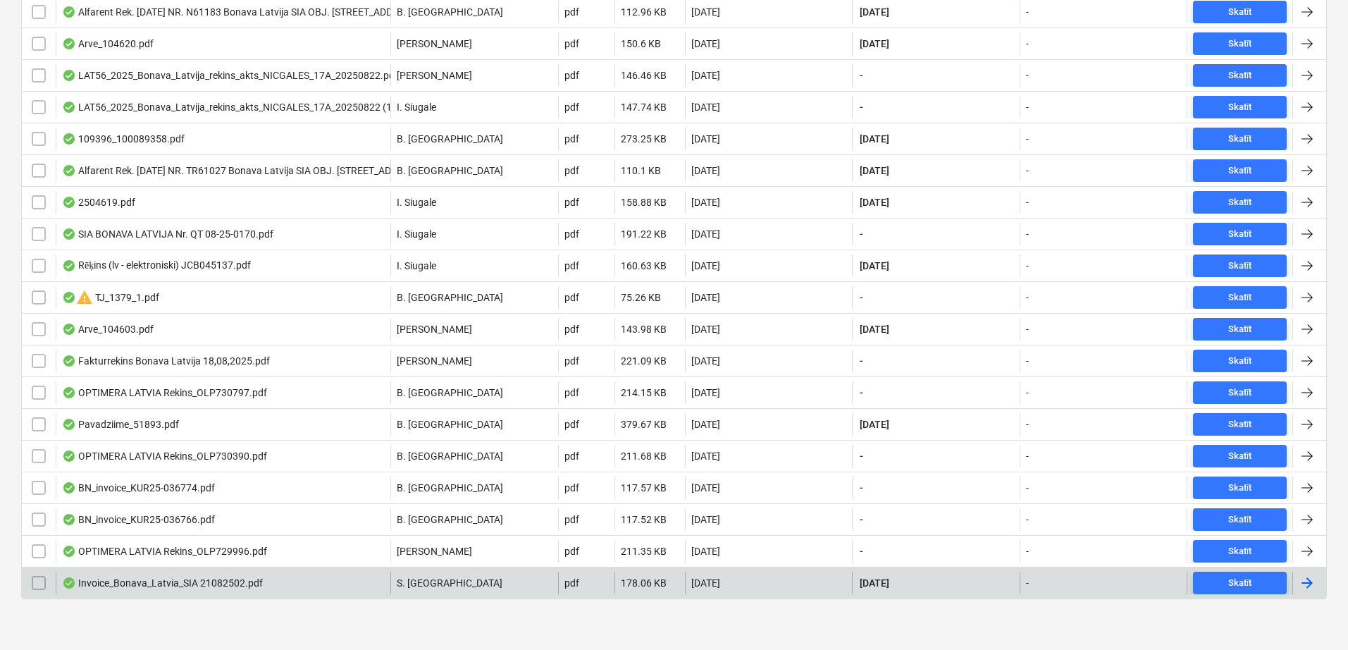
click at [1304, 581] on div at bounding box center [1307, 582] width 17 height 17
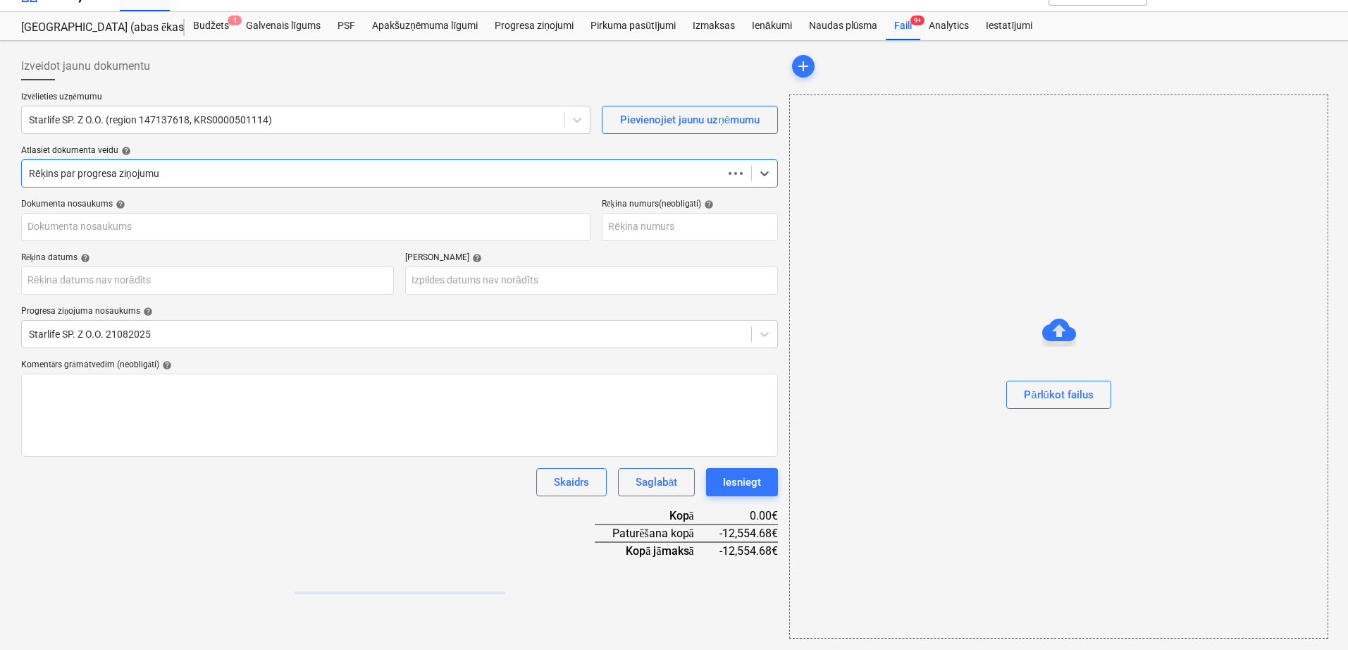
scroll to position [24, 0]
type input "21082502"
type input "[DATE]"
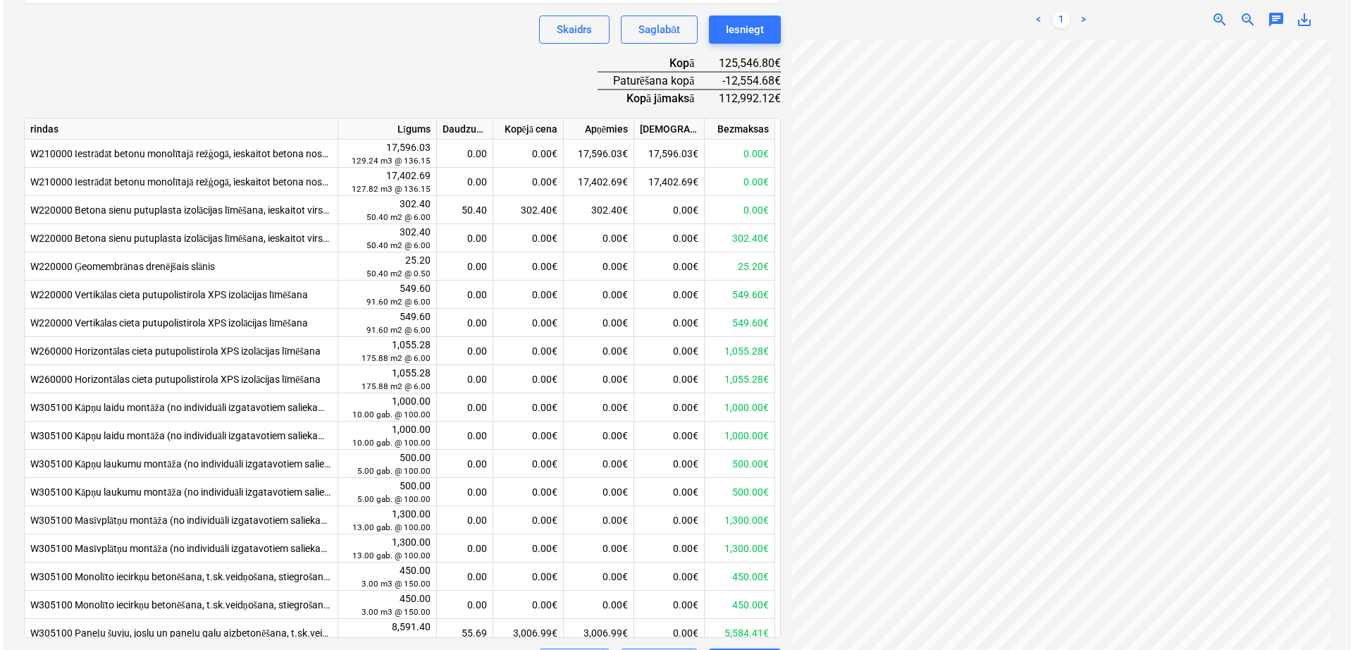
scroll to position [515, 0]
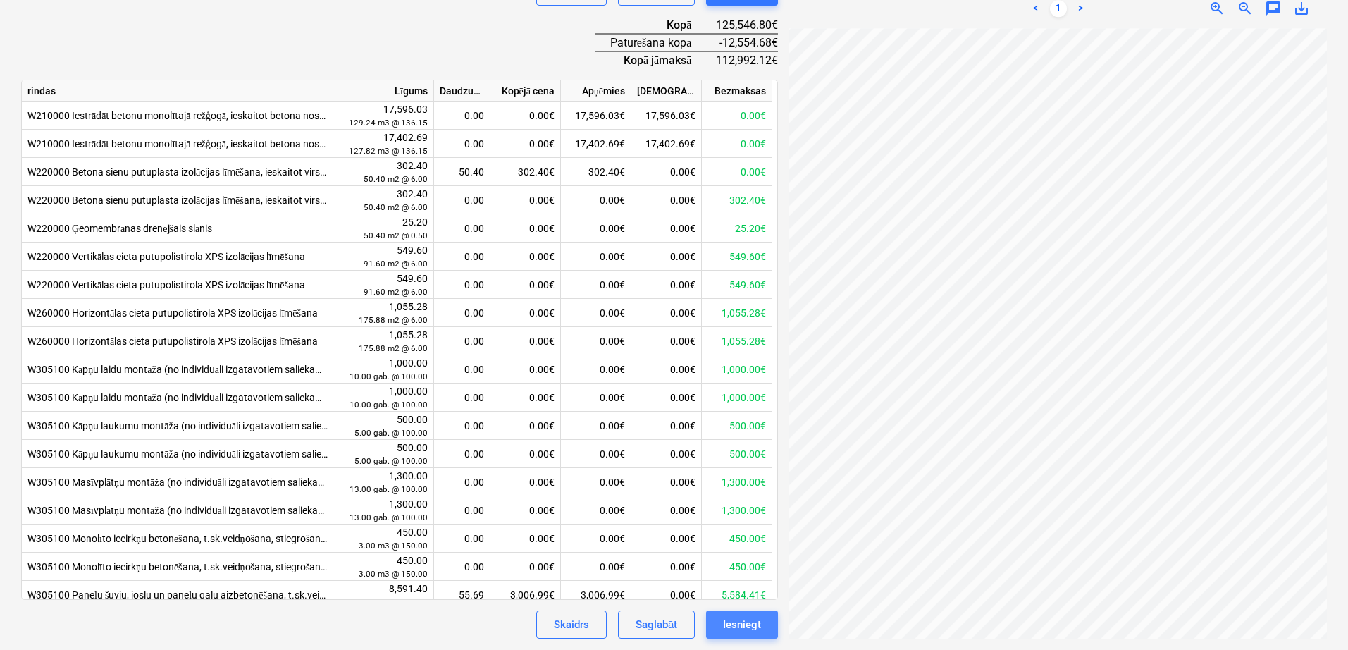
click at [753, 624] on div "Iesniegt" at bounding box center [742, 624] width 38 height 18
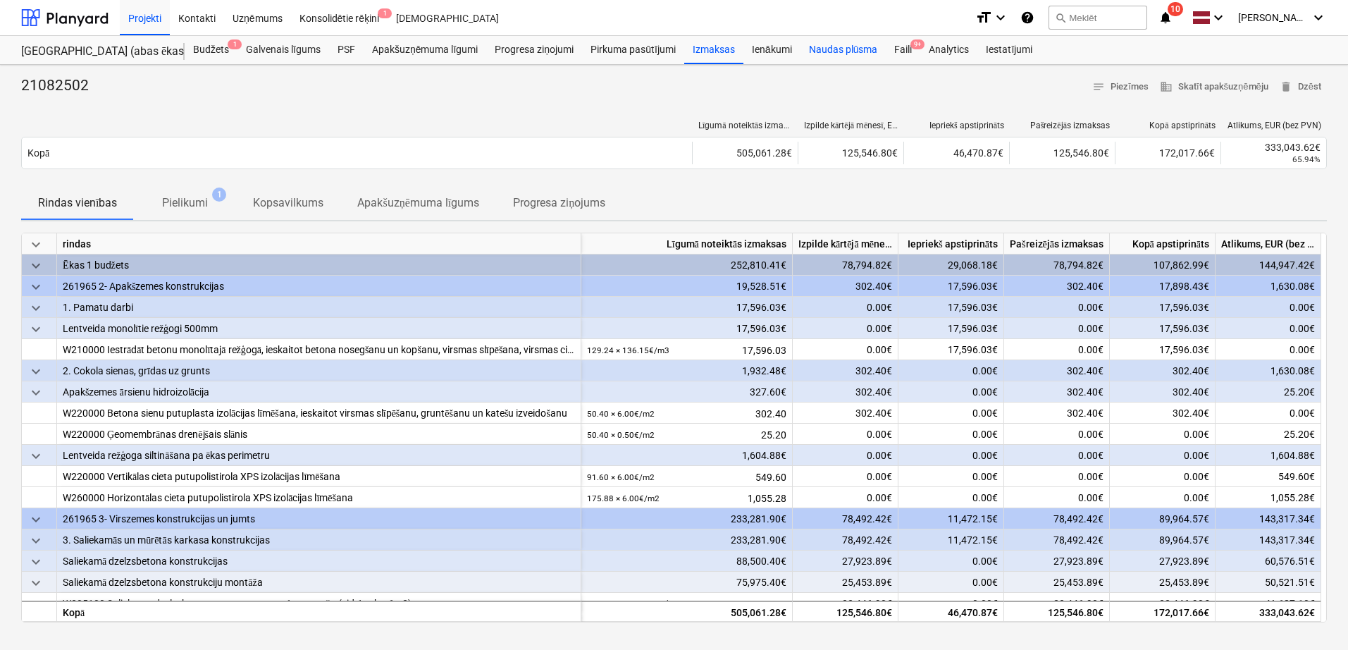
click at [839, 57] on div "Naudas plūsma" at bounding box center [844, 50] width 86 height 28
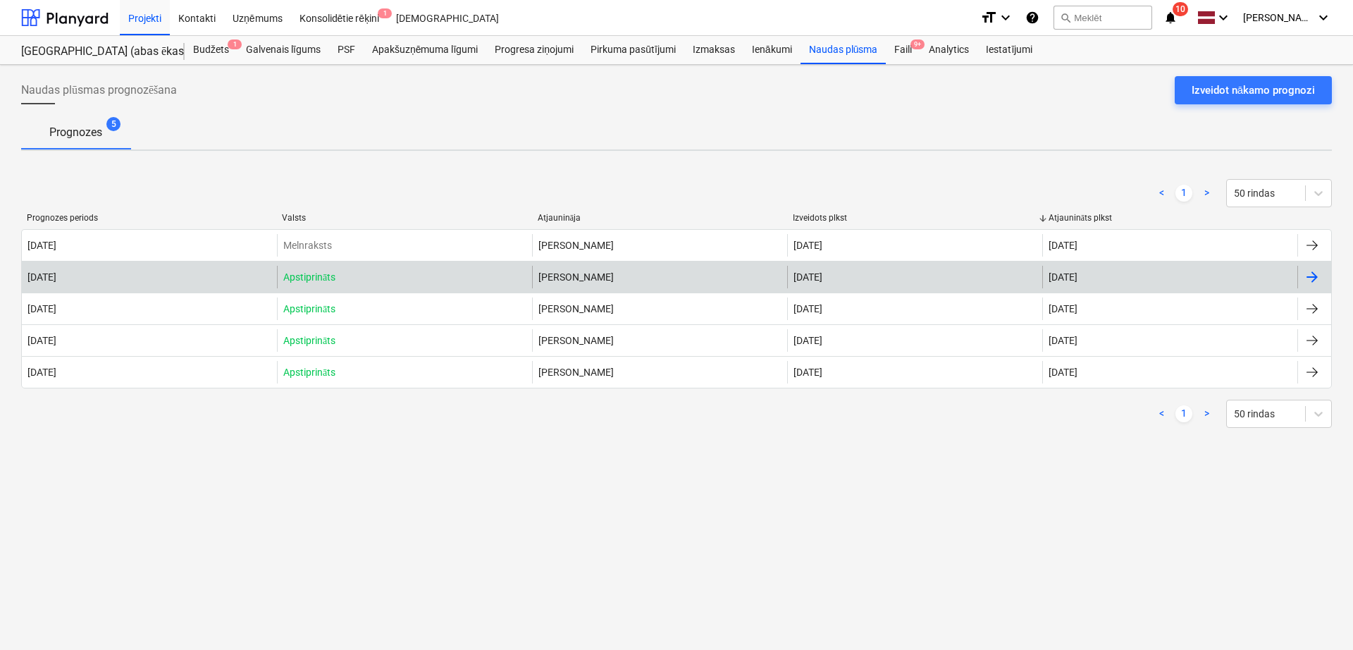
click at [1310, 276] on div at bounding box center [1312, 277] width 17 height 17
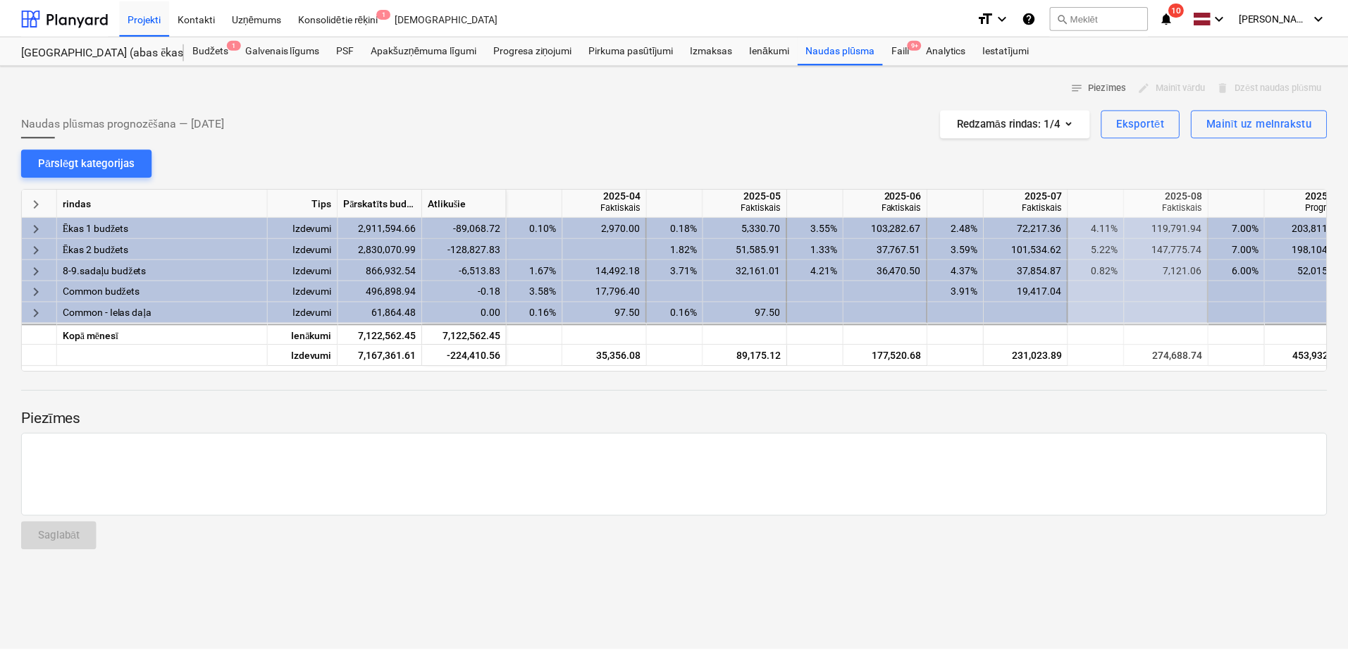
scroll to position [0, 564]
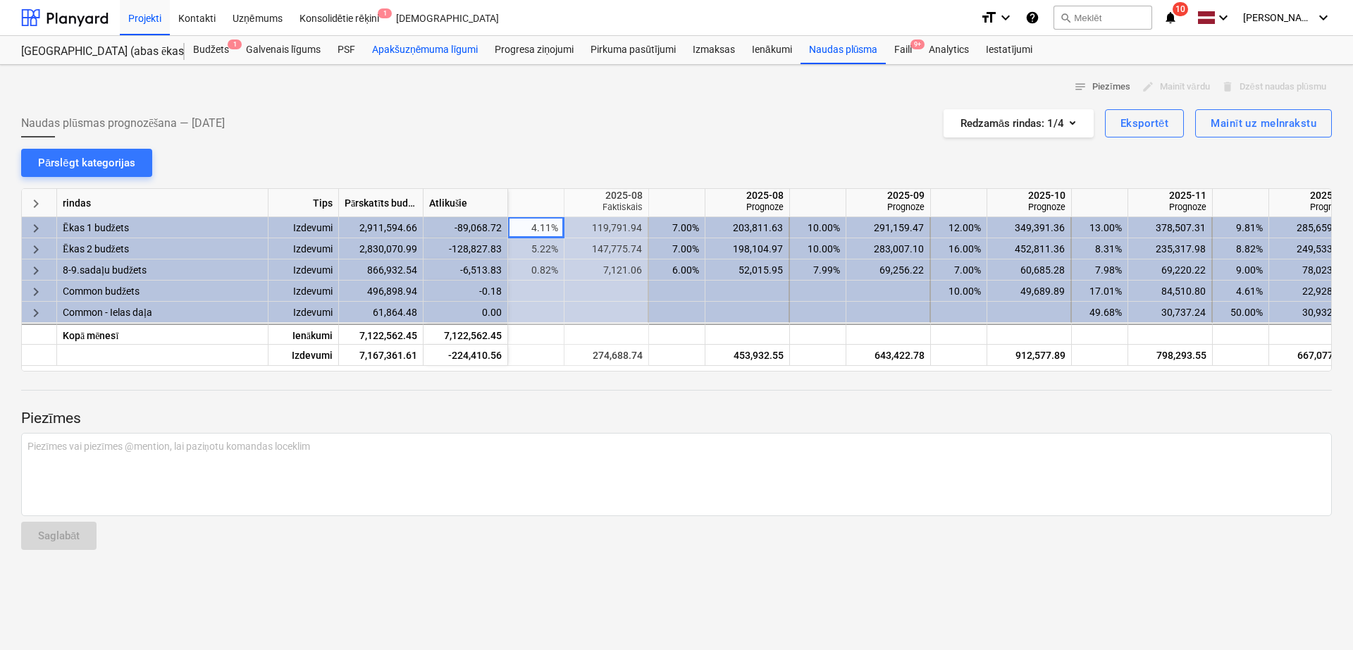
click at [423, 51] on div "Apakšuzņēmuma līgumi" at bounding box center [425, 50] width 123 height 28
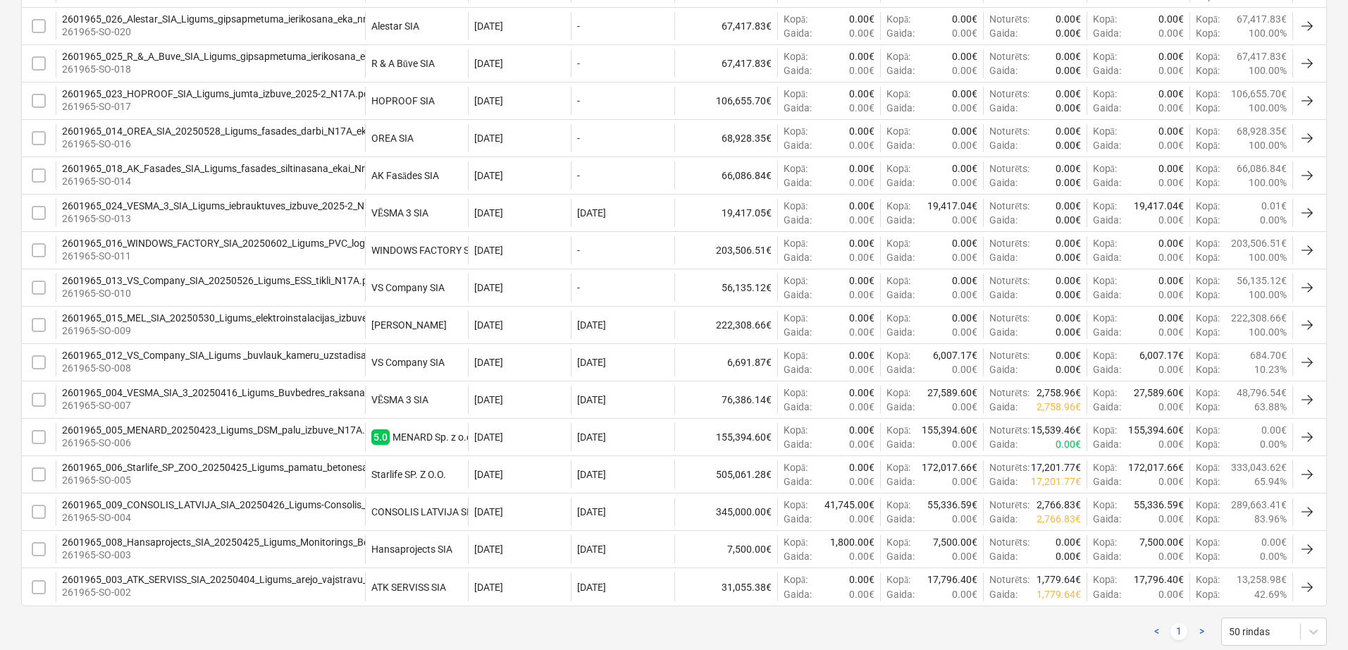
scroll to position [446, 0]
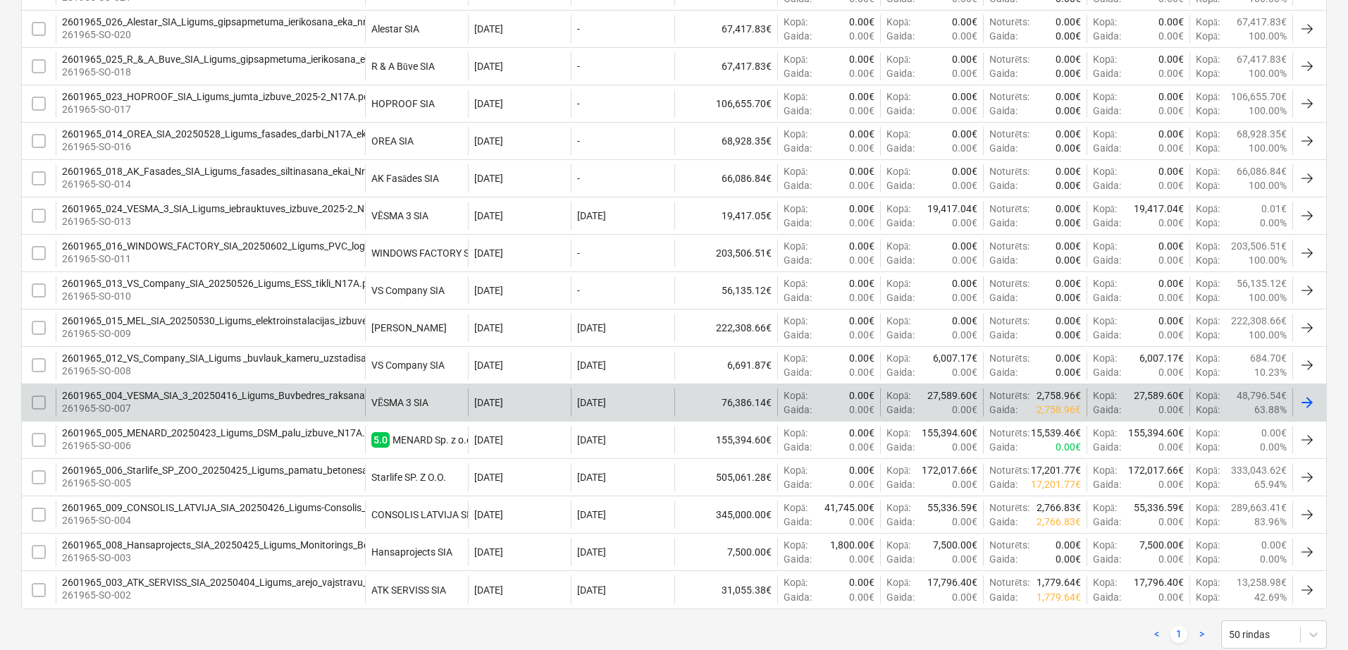
click at [1312, 401] on div at bounding box center [1307, 402] width 17 height 17
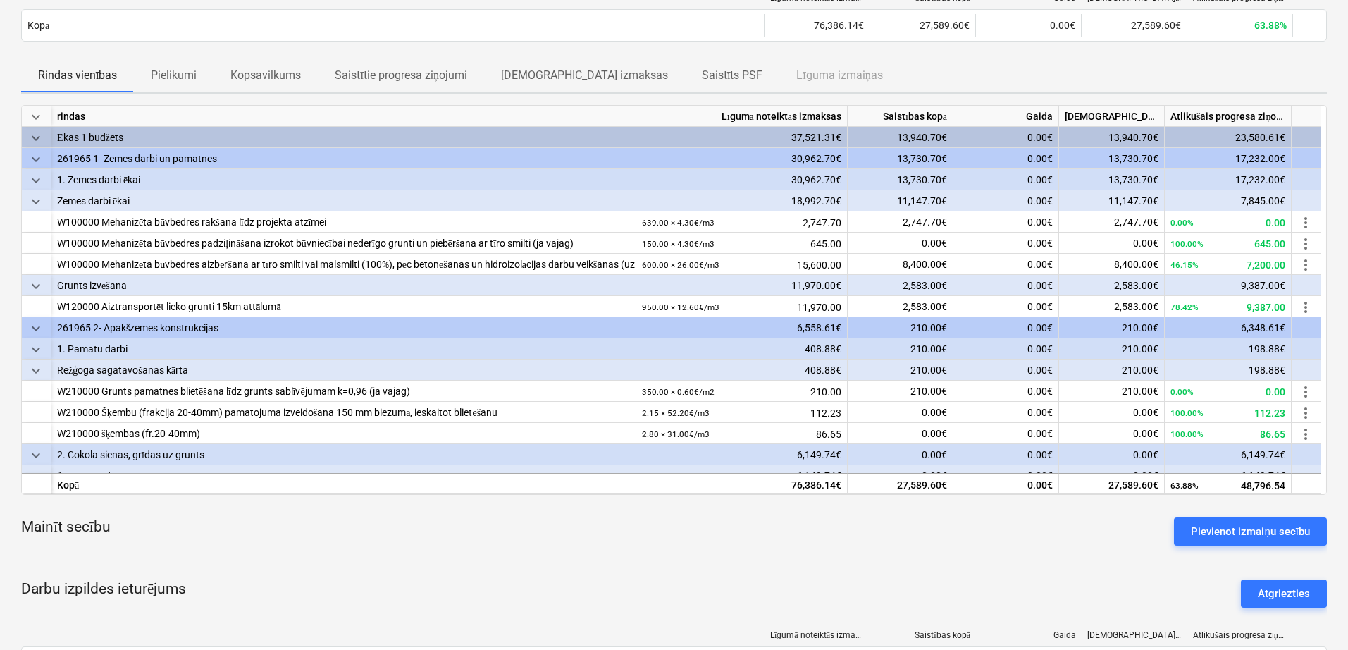
scroll to position [185, 0]
